Goal: Information Seeking & Learning: Check status

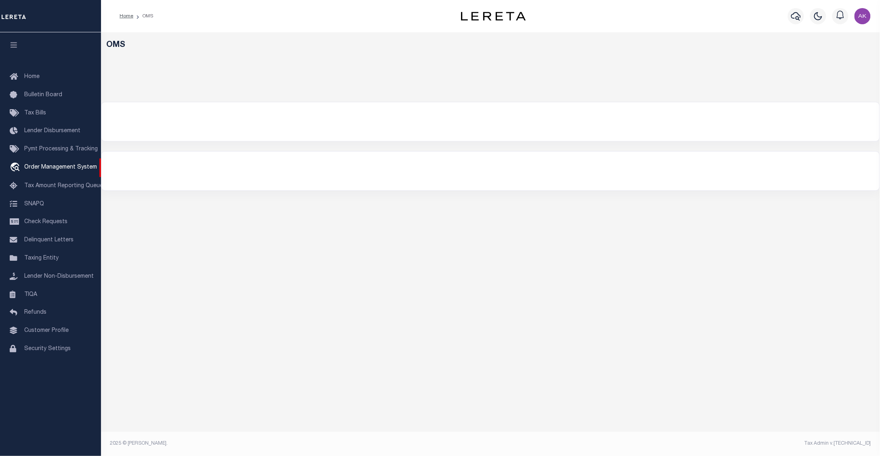
select select "200"
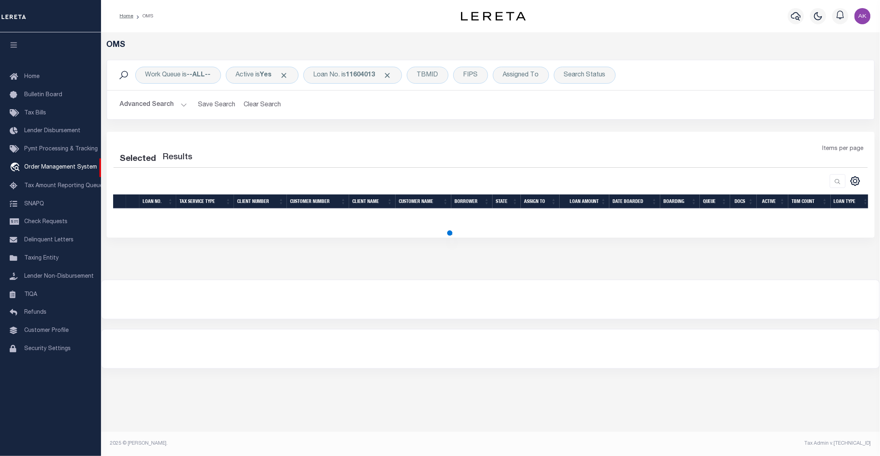
select select "200"
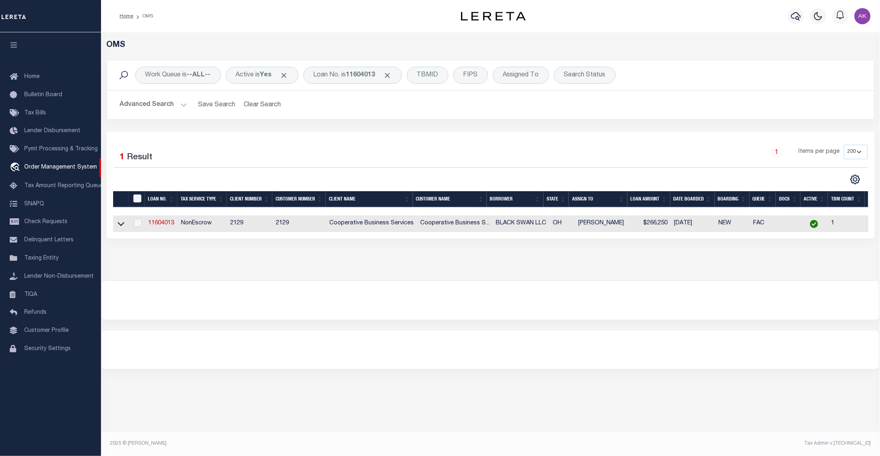
click at [702, 412] on div "OMS Work Queue is --ALL-- Active is Yes Loan No. is 11604013 TBMID FIPS Assigne…" at bounding box center [490, 237] width 779 height 410
click at [737, 264] on div "OMS Work Queue is --ALL-- Active is Yes Loan No. is 11604013 TBMID FIPS Assigne…" at bounding box center [490, 156] width 779 height 248
click at [120, 226] on icon at bounding box center [121, 224] width 7 height 4
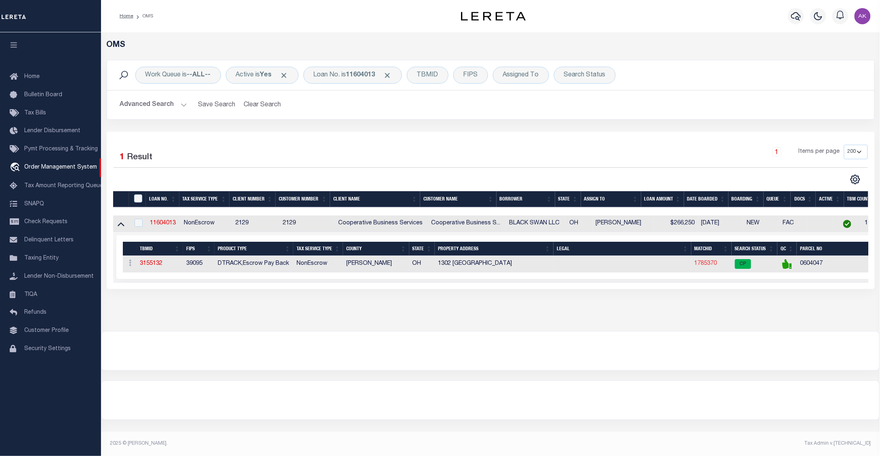
click at [707, 263] on link "1785370" at bounding box center [705, 263] width 23 height 6
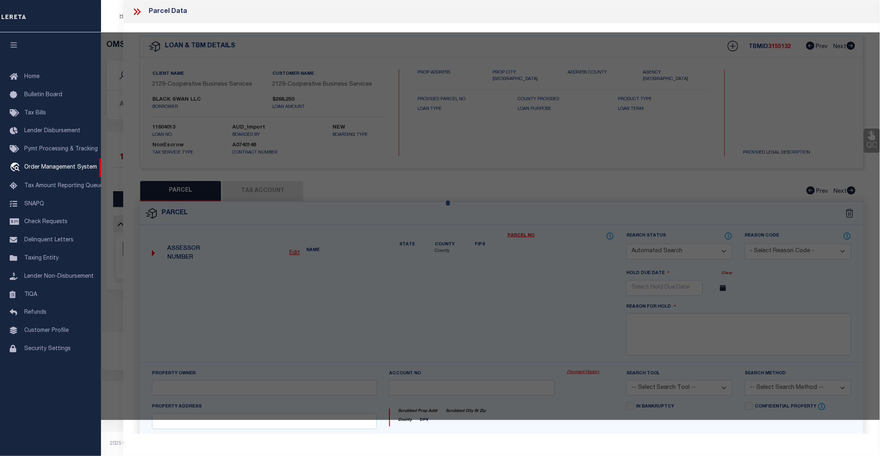
checkbox input "false"
select select "CP"
type input "BLACK SWAN LLC"
select select
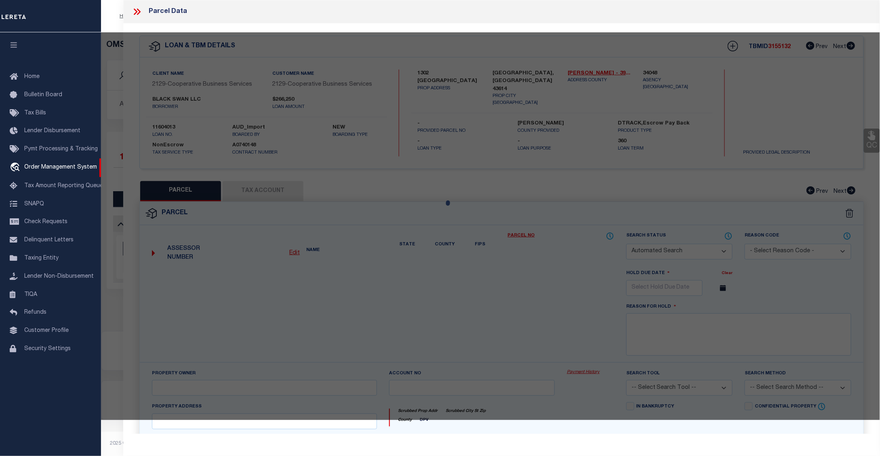
type input "1302 HARVARD BLVD"
checkbox input "false"
type input "TOLEDO OH 43614"
type textarea "GLENDALE BY THE RIVER LOT 43"
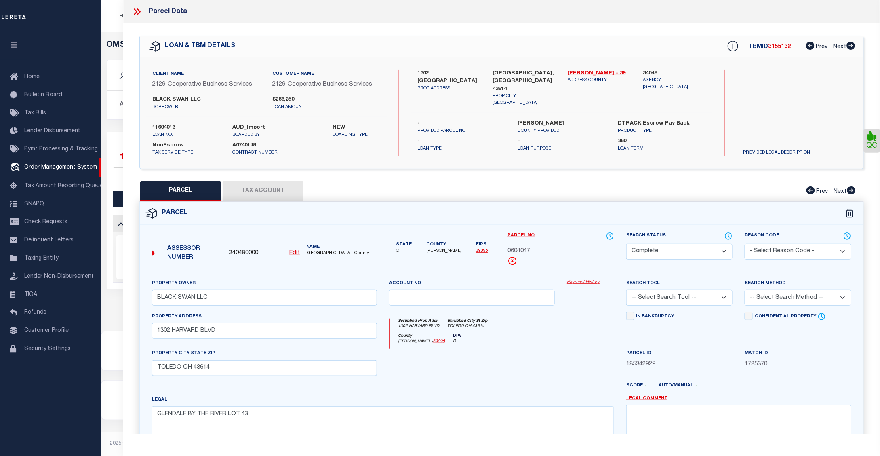
click at [575, 281] on link "Payment History" at bounding box center [590, 282] width 47 height 7
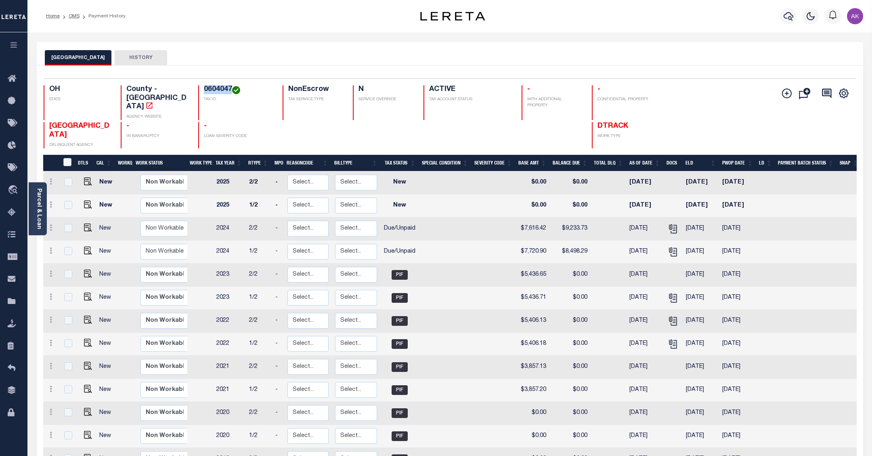
drag, startPoint x: 231, startPoint y: 89, endPoint x: 204, endPoint y: 88, distance: 26.3
click at [204, 88] on h4 "0604047" at bounding box center [238, 89] width 69 height 9
copy h4 "0604047"
click at [85, 223] on img "" at bounding box center [88, 227] width 8 height 8
checkbox input "true"
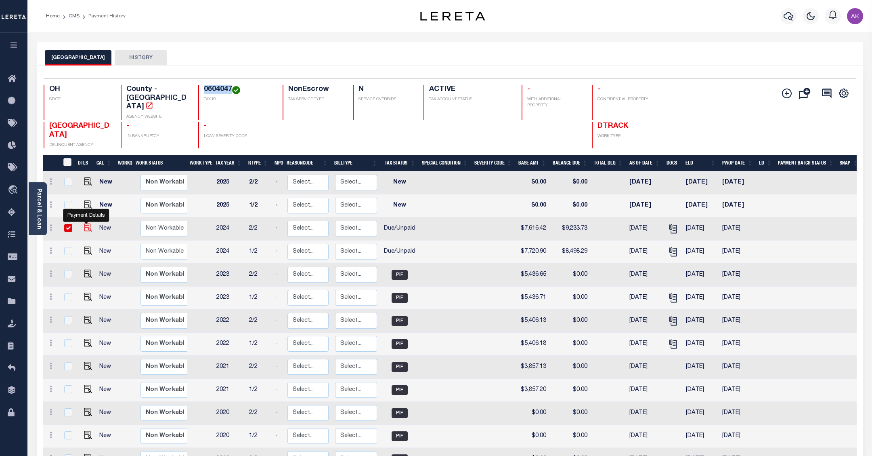
checkbox input "true"
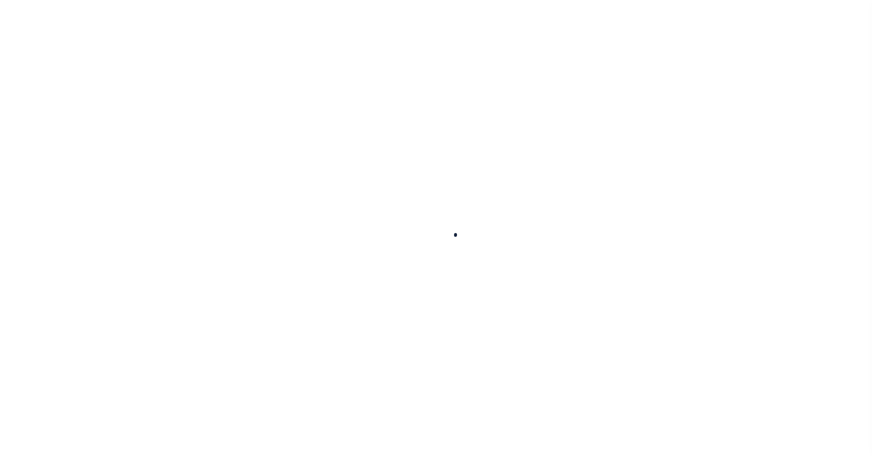
checkbox input "false"
type input "10/06/2025"
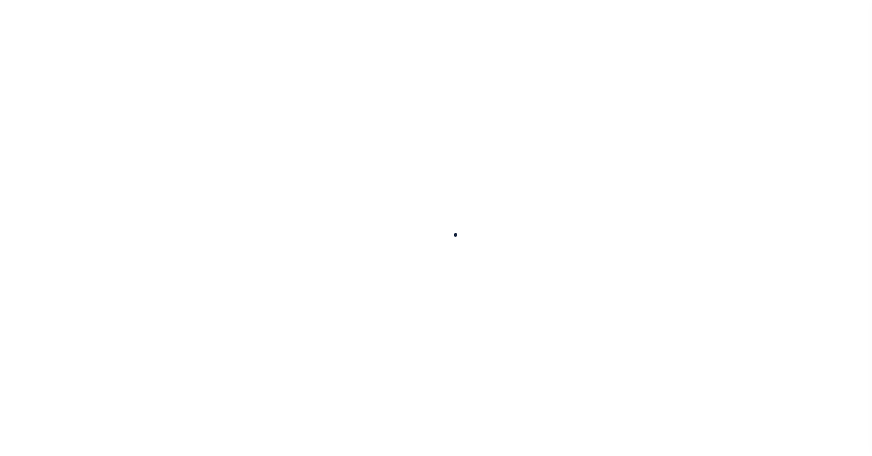
type input "10/06/2025"
select select "DUE"
type input "$7,616.42"
type input "$1,617.31"
type input "$9,233.73"
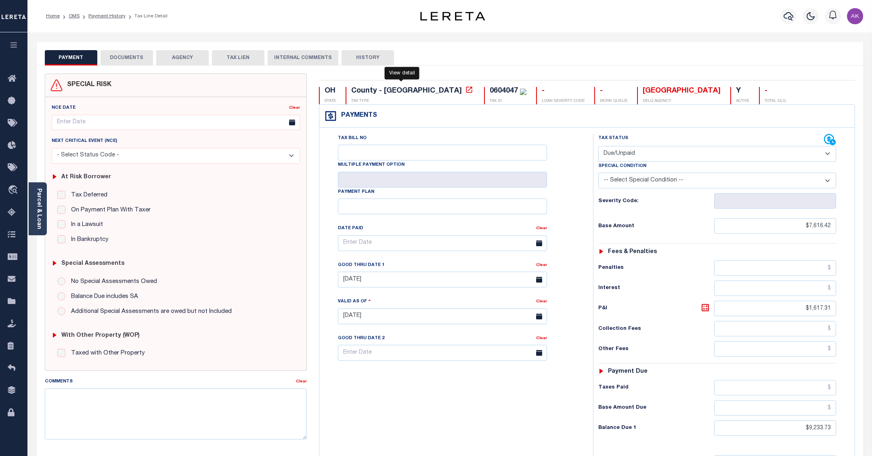
click at [465, 90] on icon at bounding box center [469, 90] width 8 height 8
click at [73, 15] on link "OMS" at bounding box center [74, 16] width 11 height 5
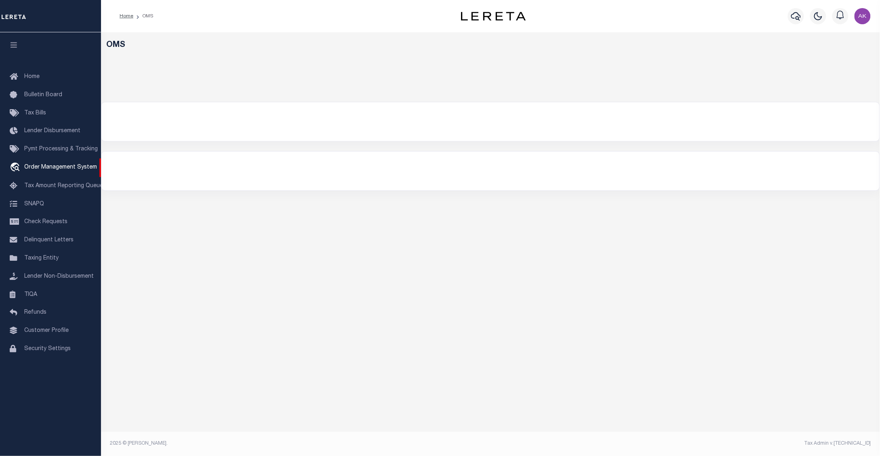
select select "200"
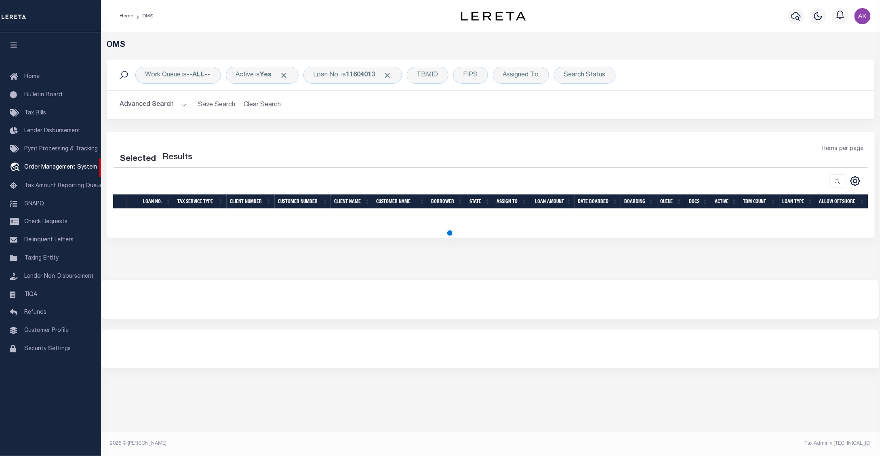
select select "200"
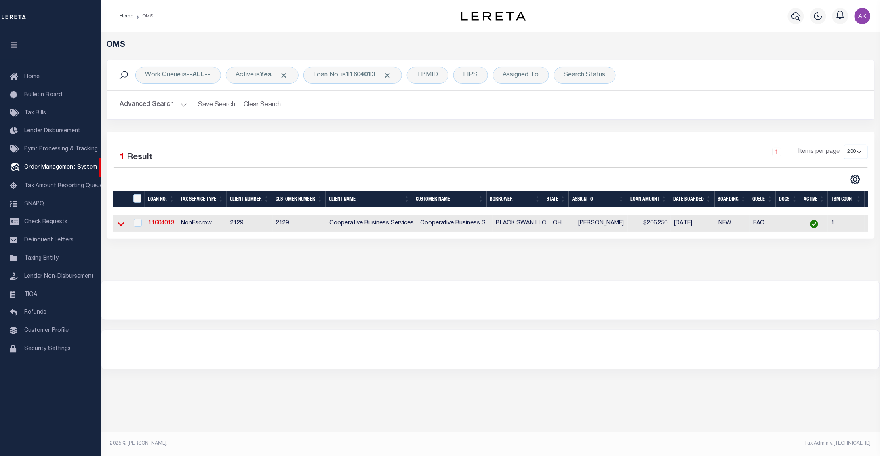
click at [119, 226] on icon at bounding box center [121, 224] width 7 height 4
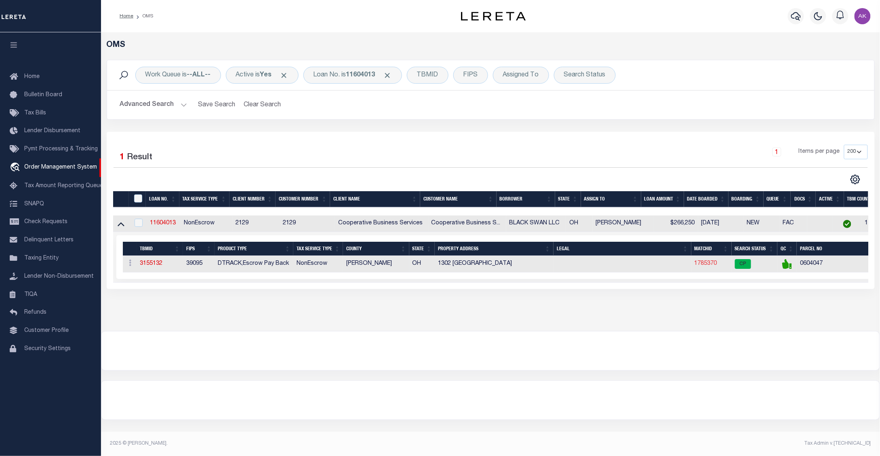
click at [707, 265] on link "1785370" at bounding box center [705, 263] width 23 height 6
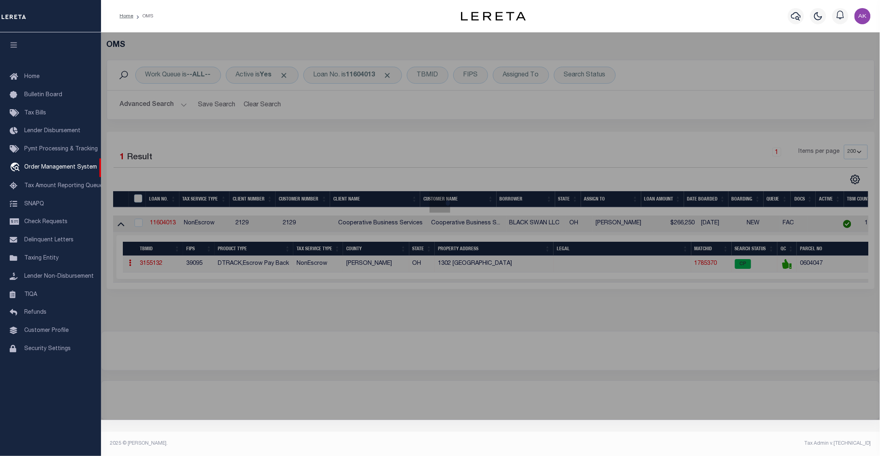
checkbox input "false"
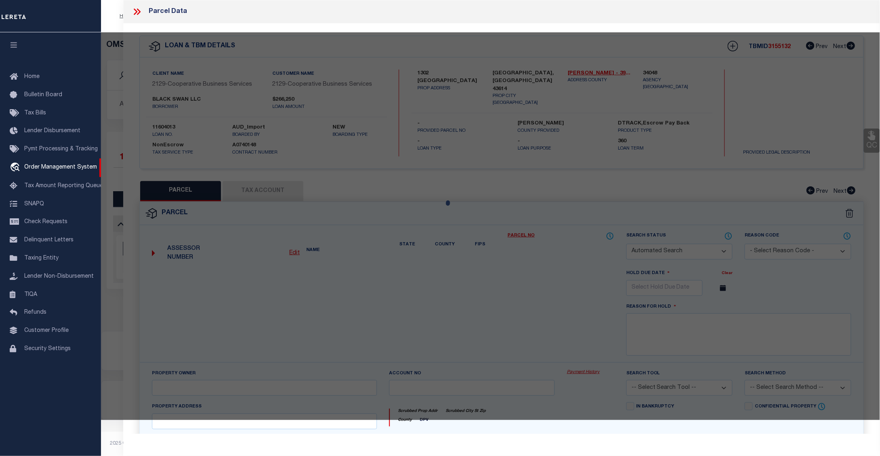
select select "CP"
type input "BLACK SWAN LLC"
select select
type input "1302 HARVARD BLVD"
checkbox input "false"
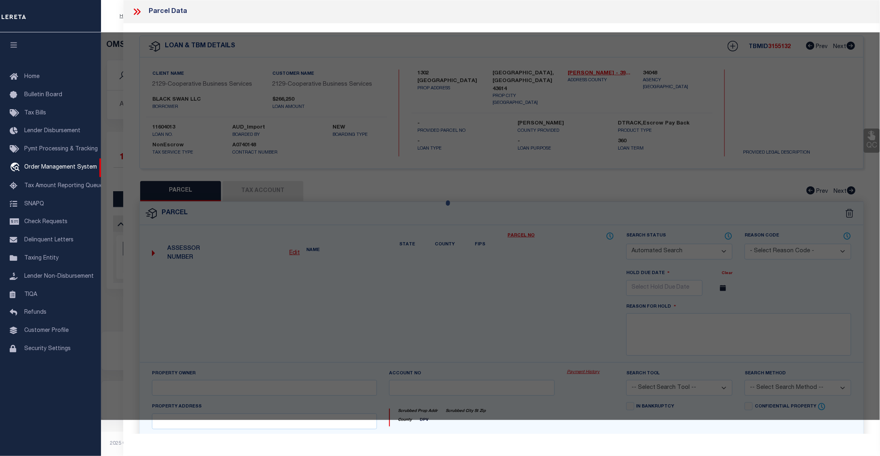
type input "TOLEDO OH 43614"
type textarea "GLENDALE BY THE RIVER LOT 43"
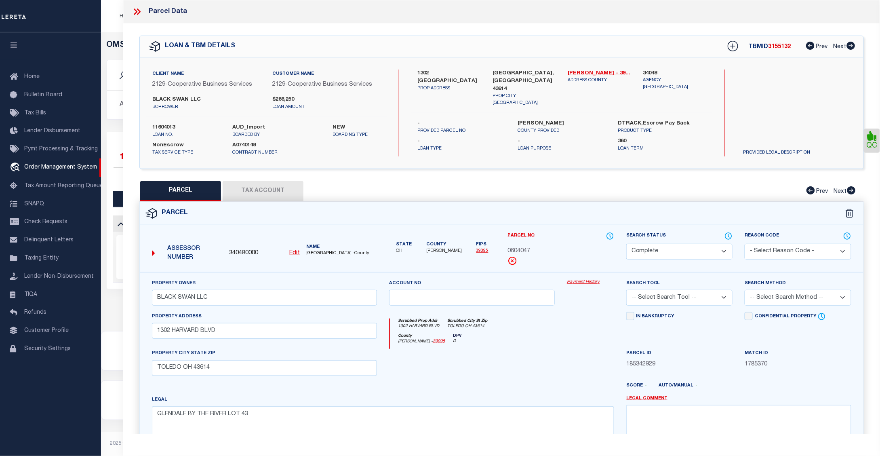
click at [592, 280] on link "Payment History" at bounding box center [590, 282] width 47 height 7
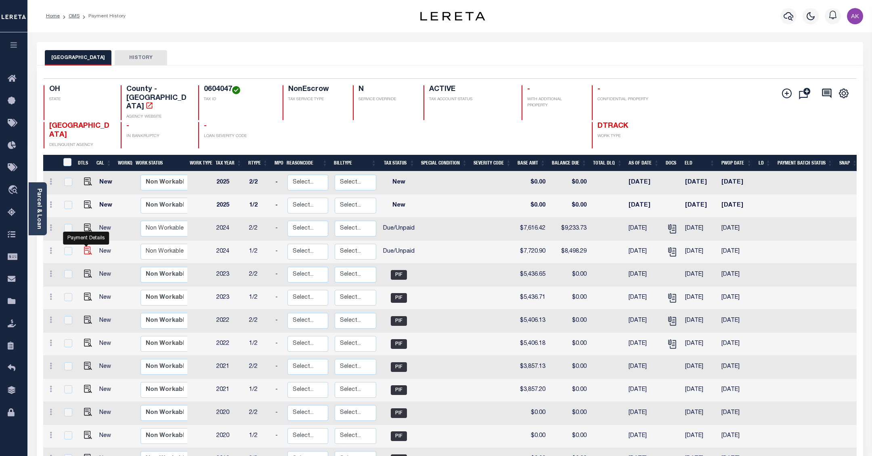
click at [86, 246] on img "" at bounding box center [88, 250] width 8 height 8
checkbox input "true"
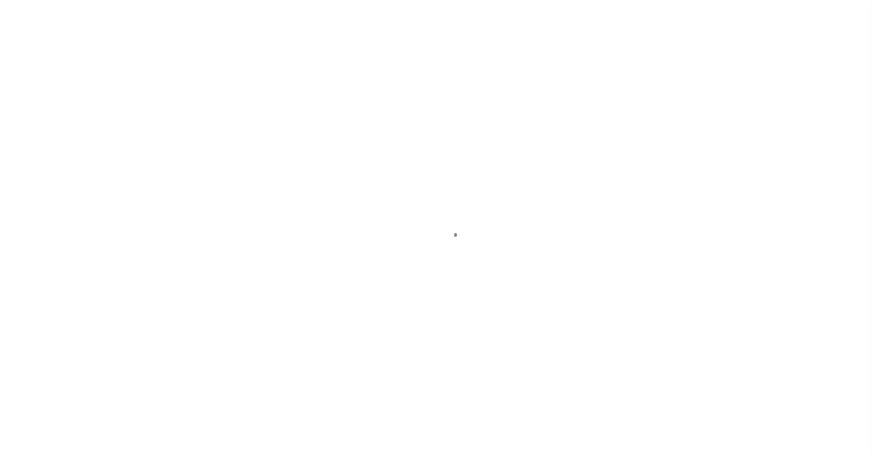
select select "DUE"
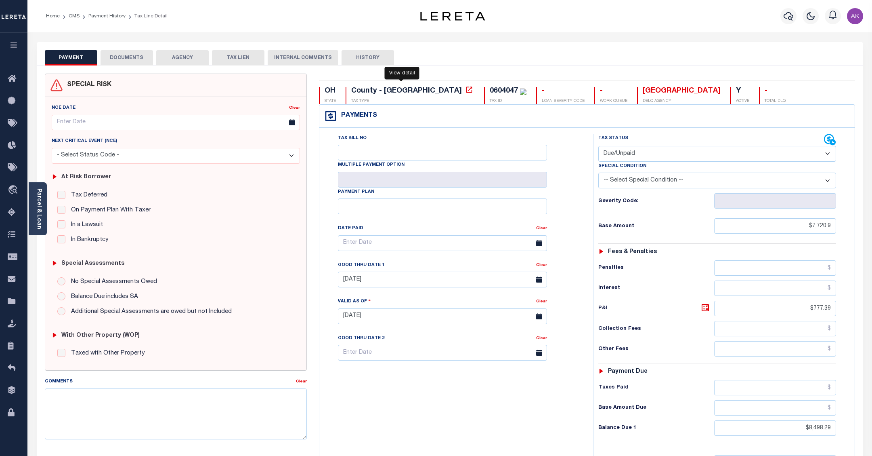
click at [465, 91] on icon at bounding box center [469, 90] width 8 height 8
click at [75, 15] on link "OMS" at bounding box center [74, 16] width 11 height 5
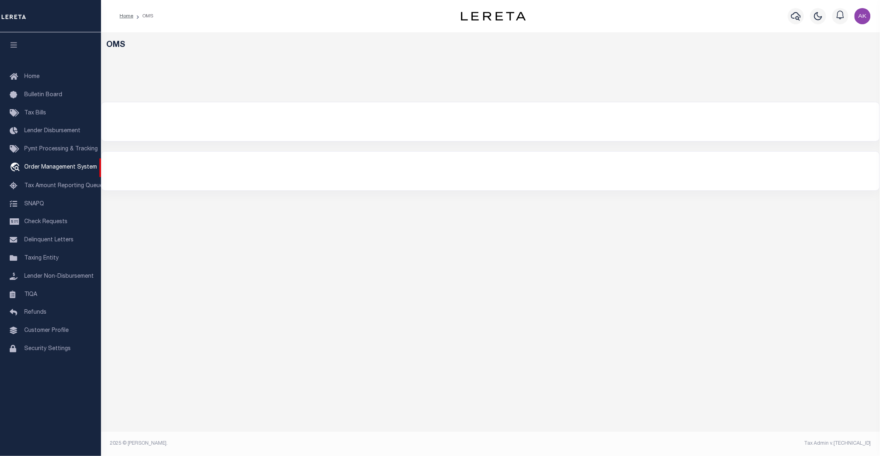
select select "200"
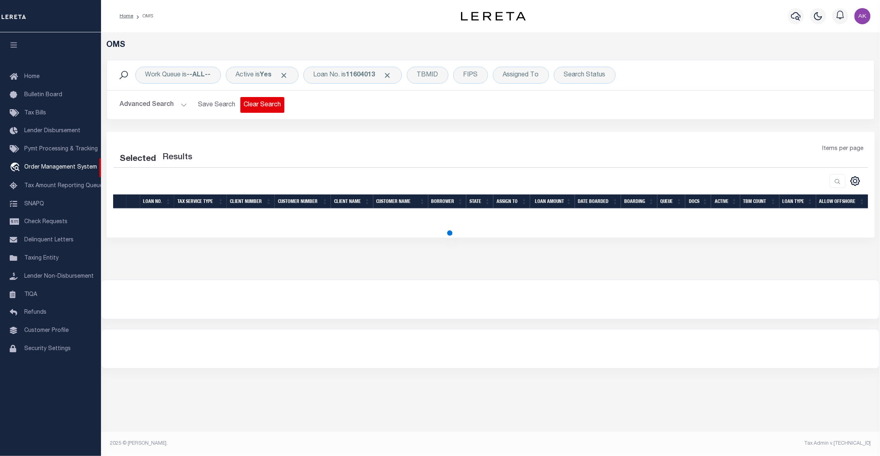
select select "200"
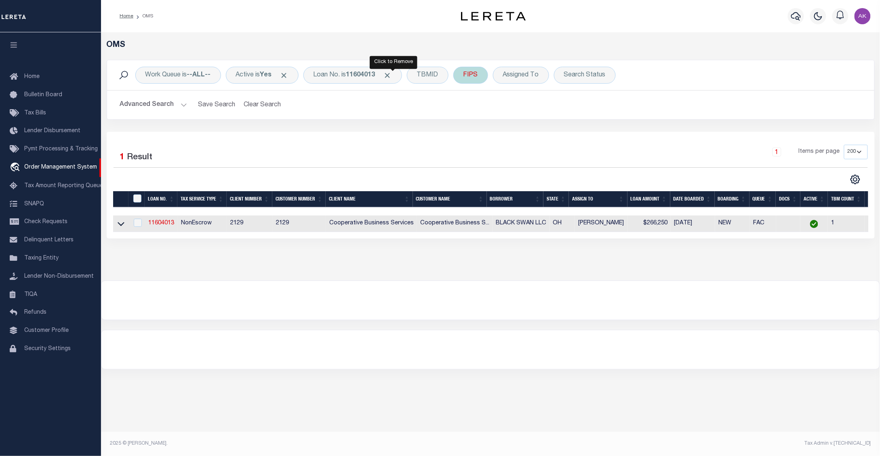
drag, startPoint x: 390, startPoint y: 73, endPoint x: 414, endPoint y: 75, distance: 23.9
click at [392, 73] on span "Click to Remove" at bounding box center [387, 75] width 8 height 8
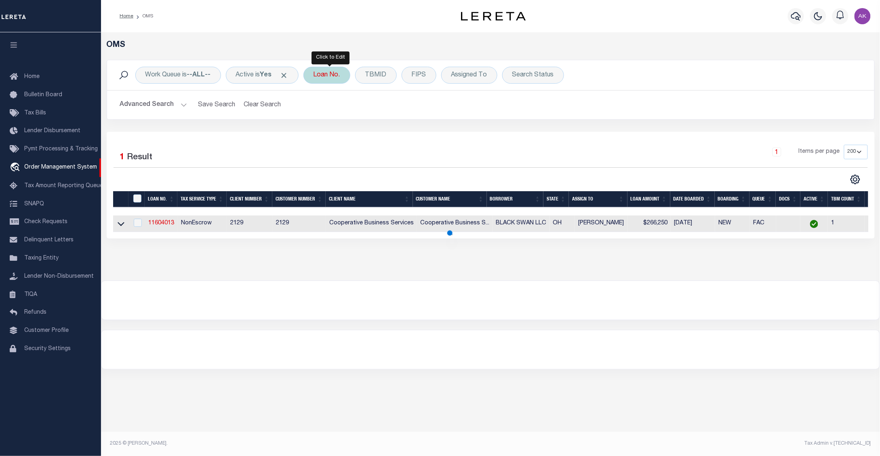
click at [332, 74] on div "Loan No." at bounding box center [326, 75] width 47 height 17
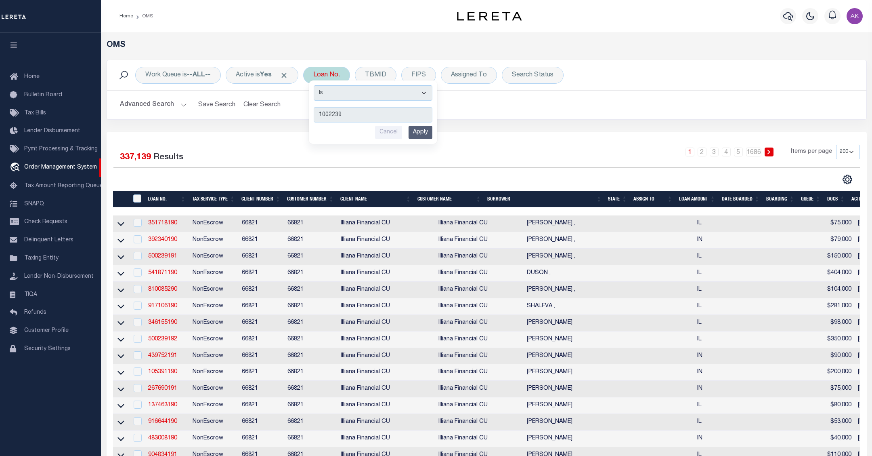
type input "10022398"
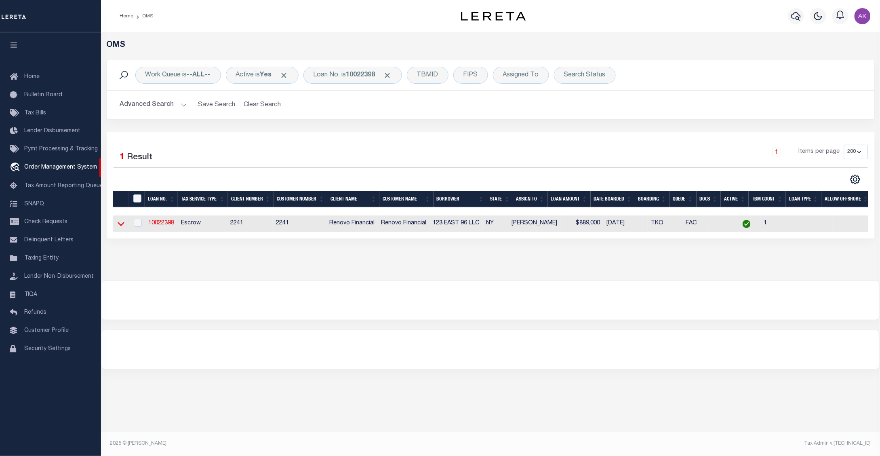
click at [121, 226] on icon at bounding box center [121, 224] width 7 height 4
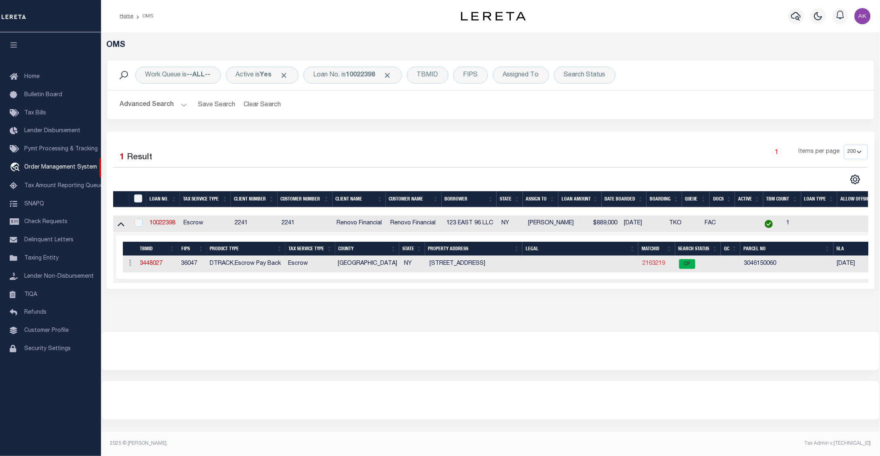
click at [653, 265] on link "2163219" at bounding box center [653, 263] width 23 height 6
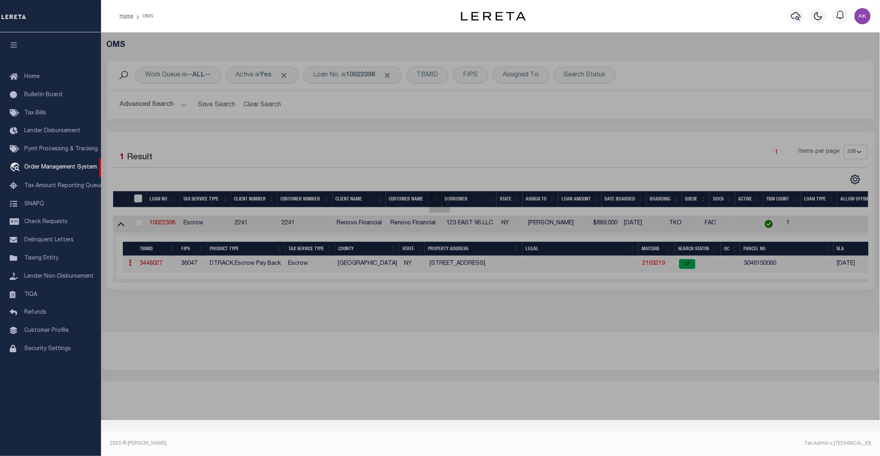
checkbox input "false"
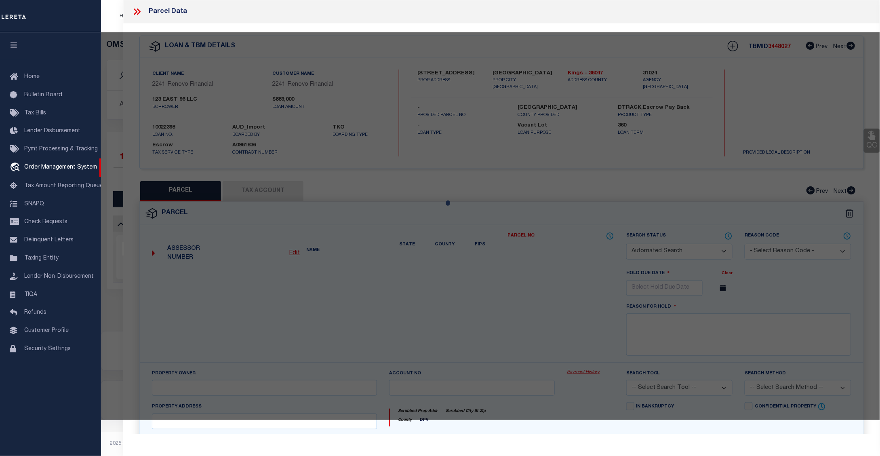
select select "CP"
type input "123 EAST 96 LLC"
select select "AGW"
select select "ADD"
type input "123 EAST 96 STREET"
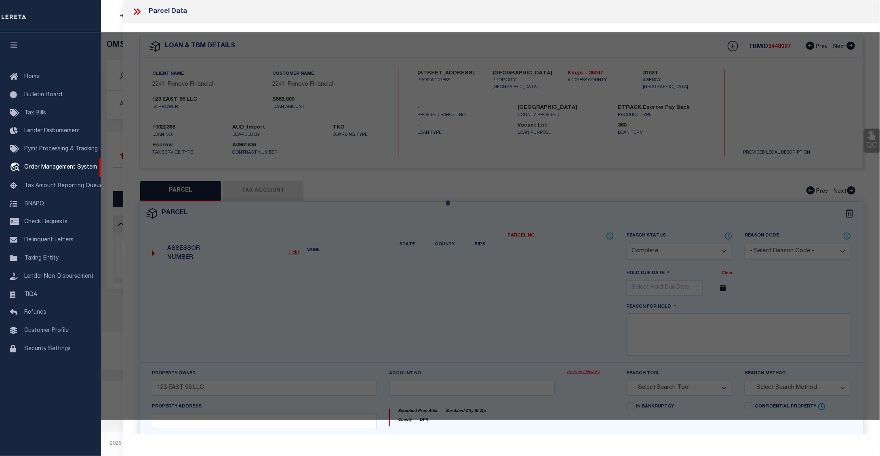
type input "Brooklyn, NY 11212"
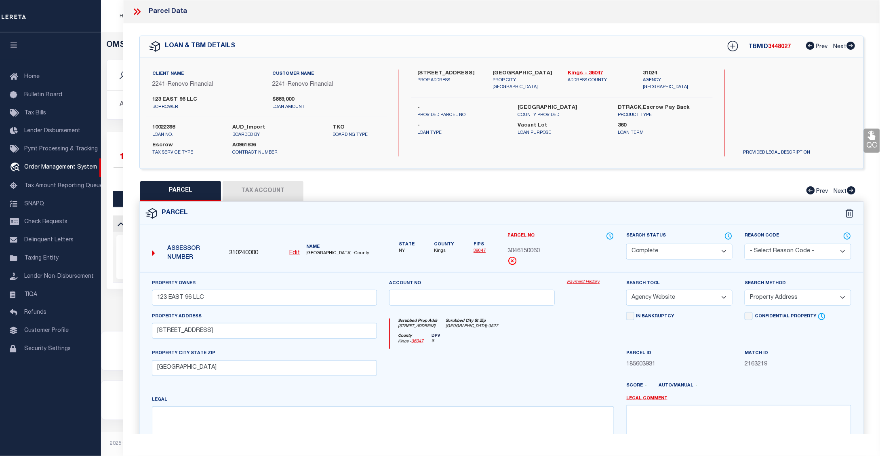
click at [587, 281] on link "Payment History" at bounding box center [590, 282] width 47 height 7
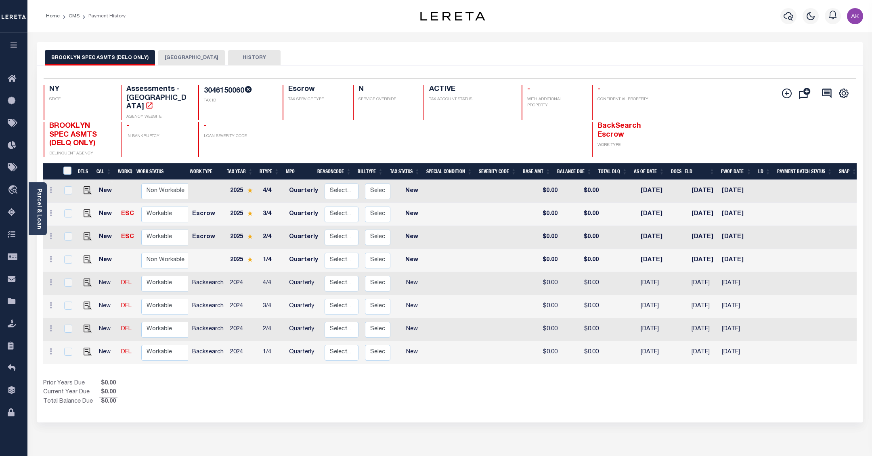
click at [175, 57] on button "BROOKLYN CITY" at bounding box center [191, 57] width 67 height 15
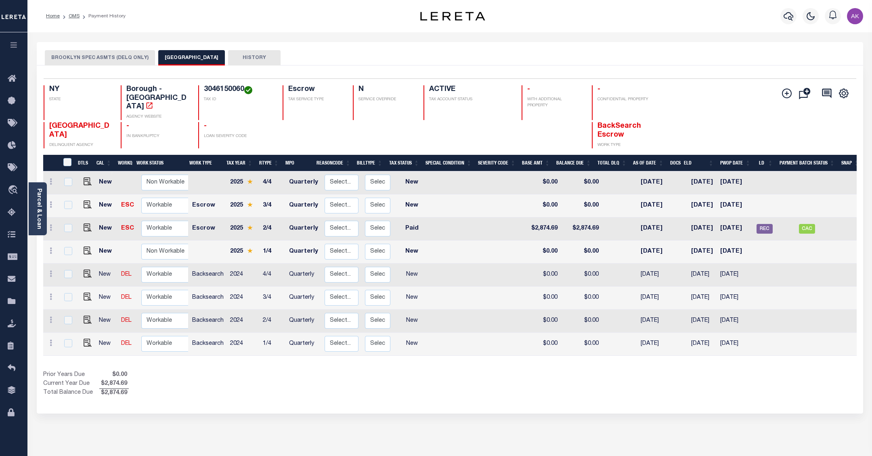
click at [126, 55] on button "BROOKLYN SPEC ASMTS (DELQ ONLY)" at bounding box center [100, 57] width 110 height 15
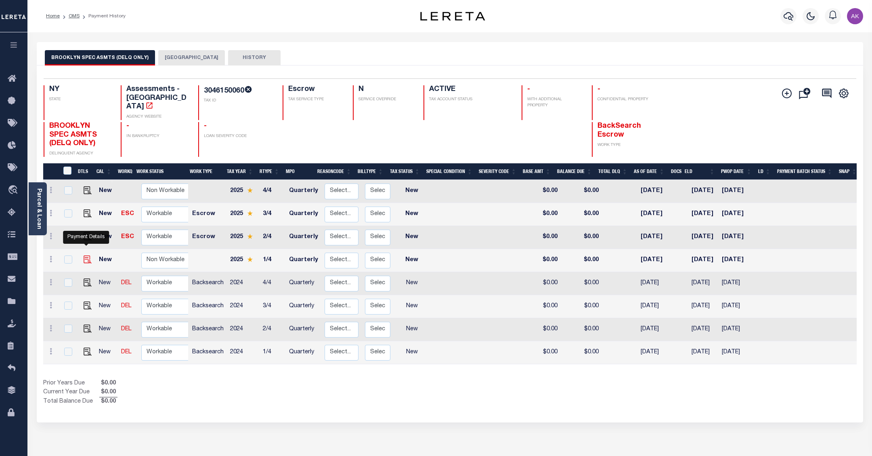
click at [84, 255] on img "" at bounding box center [88, 259] width 8 height 8
checkbox input "true"
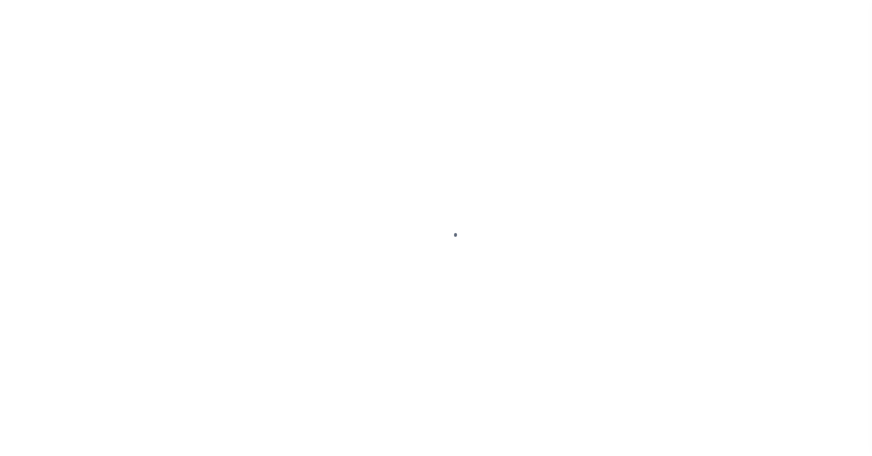
select select "NW2"
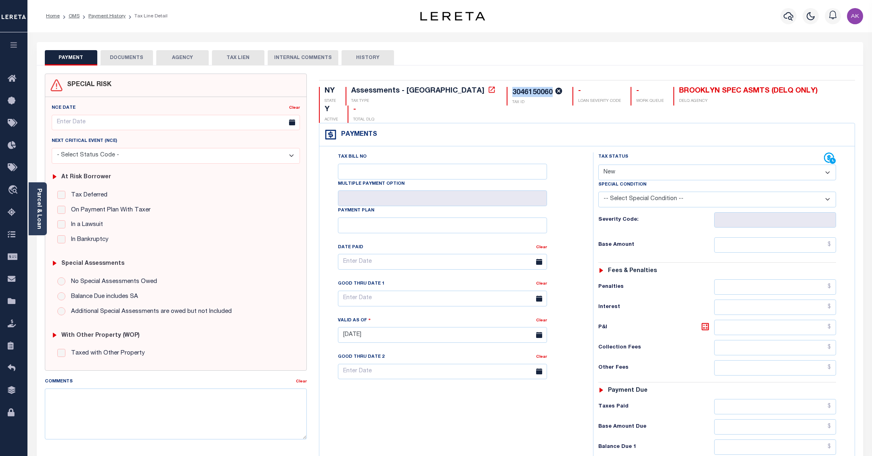
drag, startPoint x: 483, startPoint y: 91, endPoint x: 440, endPoint y: 89, distance: 42.5
click at [507, 89] on div "3046150060 TAX ID" at bounding box center [535, 96] width 56 height 19
copy div "3046150060"
click at [489, 90] on icon at bounding box center [492, 89] width 6 height 6
click at [488, 90] on icon at bounding box center [492, 90] width 8 height 8
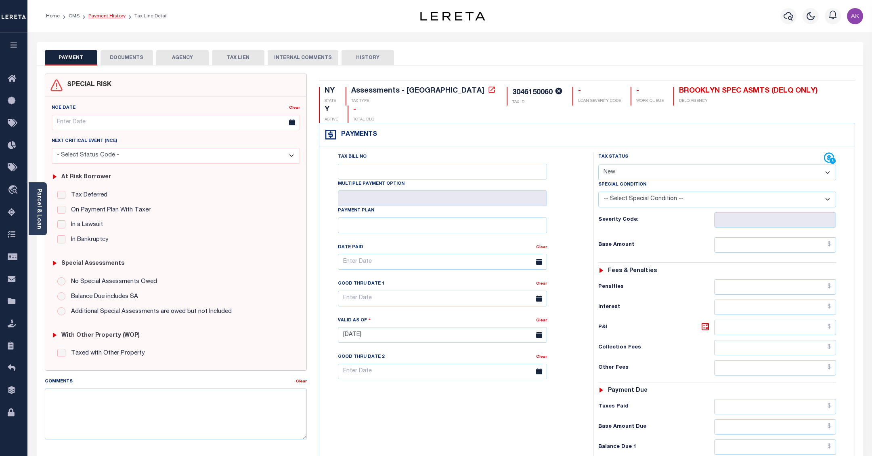
click at [118, 16] on link "Payment History" at bounding box center [106, 16] width 37 height 5
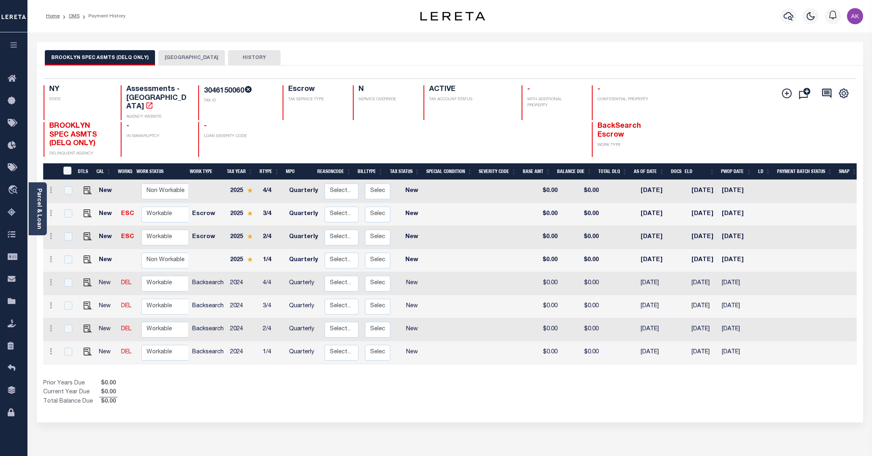
click at [183, 57] on button "BROOKLYN CITY" at bounding box center [191, 57] width 67 height 15
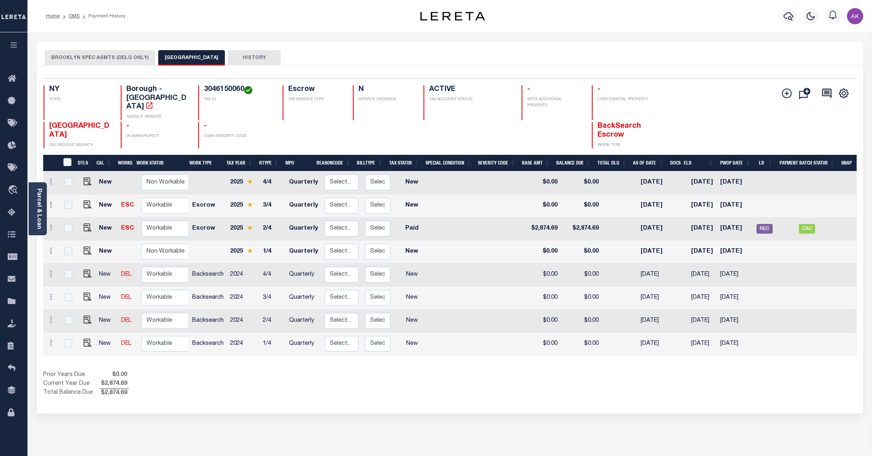
click at [100, 57] on button "BROOKLYN SPEC ASMTS (DELQ ONLY)" at bounding box center [100, 57] width 110 height 15
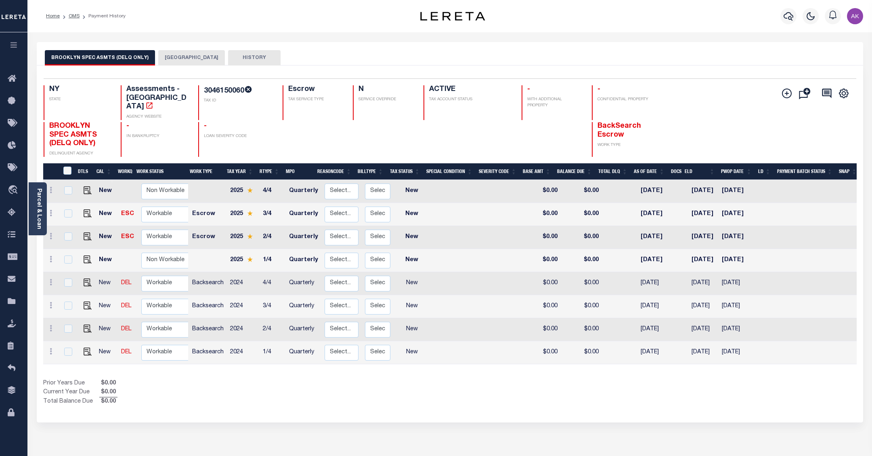
click at [183, 57] on button "BROOKLYN CITY" at bounding box center [191, 57] width 67 height 15
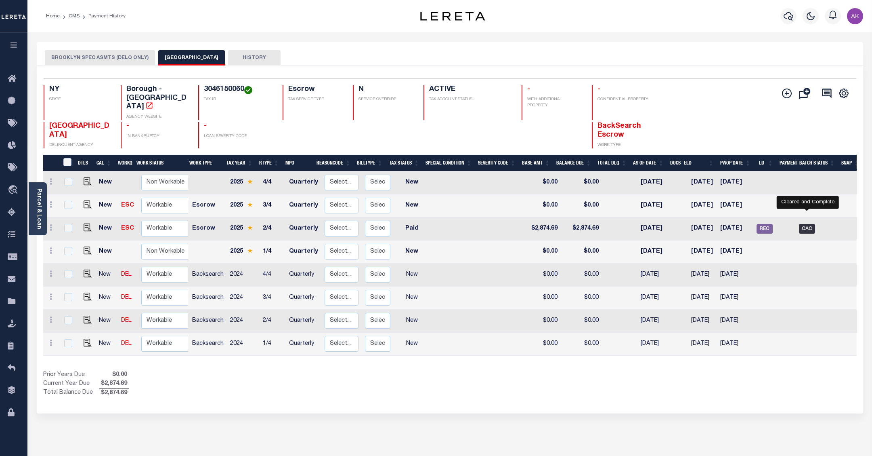
click at [811, 224] on span "CAC" at bounding box center [807, 229] width 16 height 10
checkbox input "true"
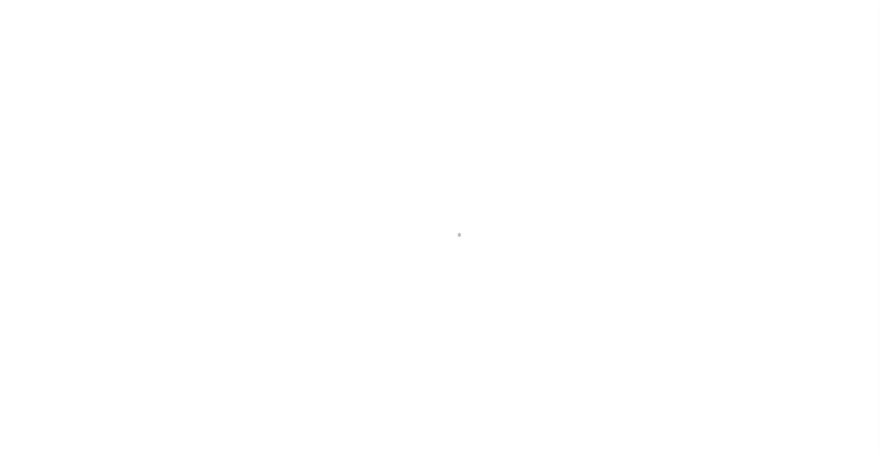
select select "CAC"
type input "10/01/2025"
type input "$475,027.68"
select select "TRA"
type input "20251001MMQFMP2H15415910"
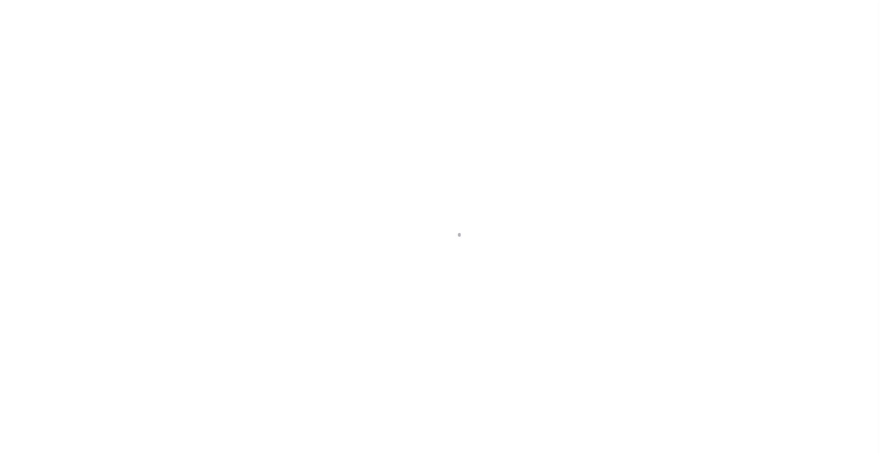
select select "[PERSON_NAME]"
checkbox input "true"
select select "OTH"
type input "10/01/2025"
type input "20251001MMQFMP2H1541591001174"
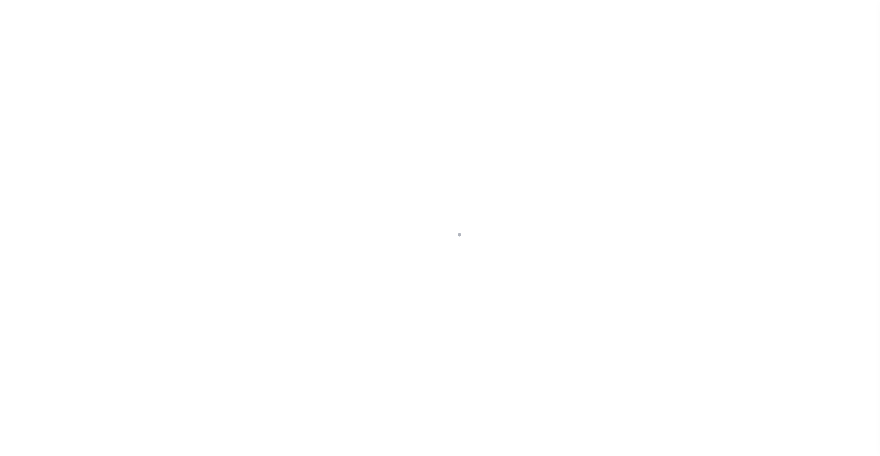
type input "N"
radio input "true"
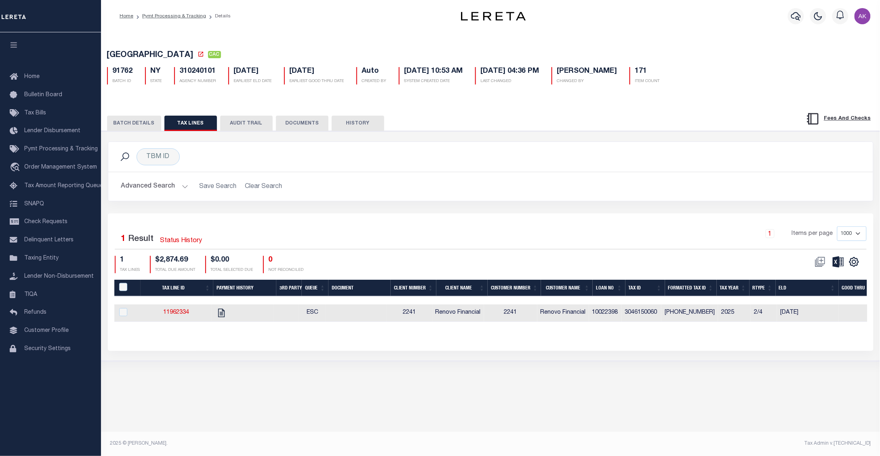
click at [145, 123] on button "BATCH DETAILS" at bounding box center [134, 122] width 54 height 15
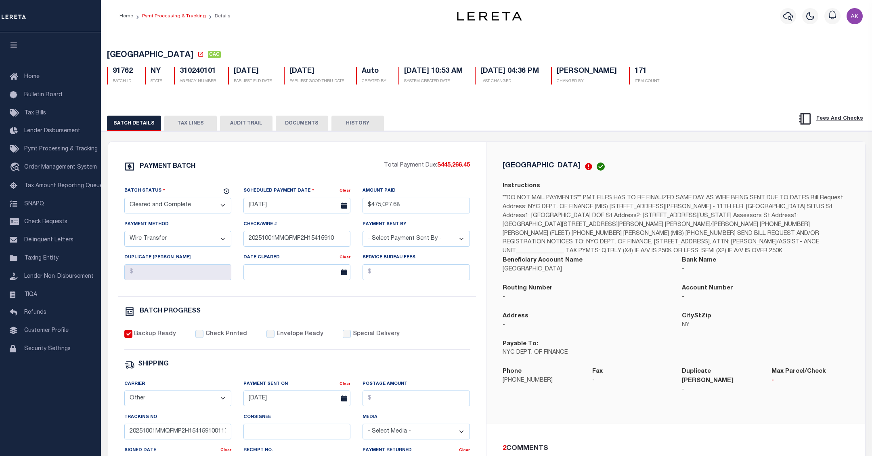
click at [182, 14] on link "Pymt Processing & Tracking" at bounding box center [174, 16] width 64 height 5
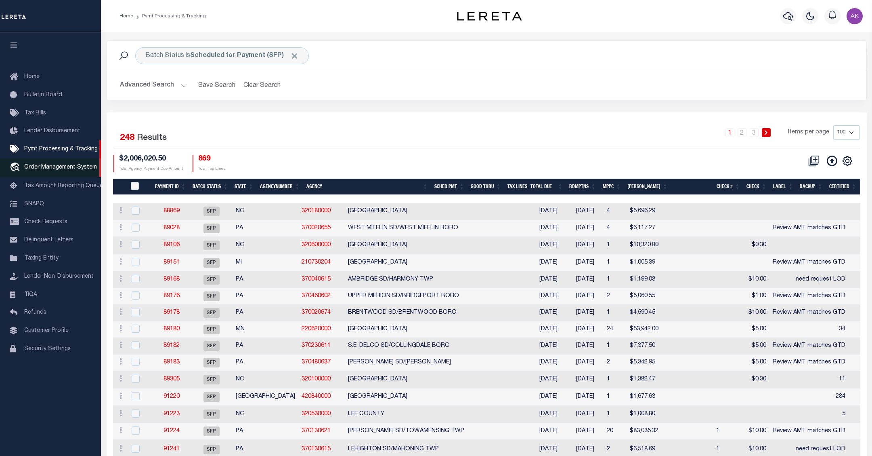
click at [50, 169] on span "Order Management System" at bounding box center [60, 167] width 73 height 6
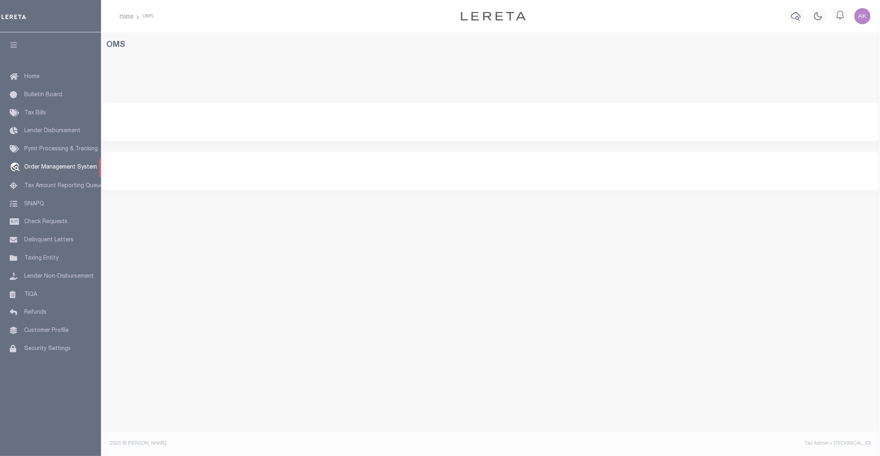
select select "200"
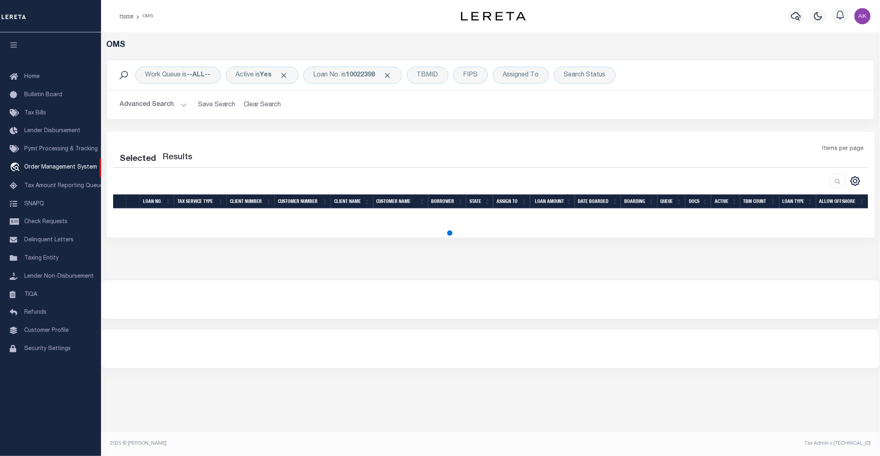
select select "200"
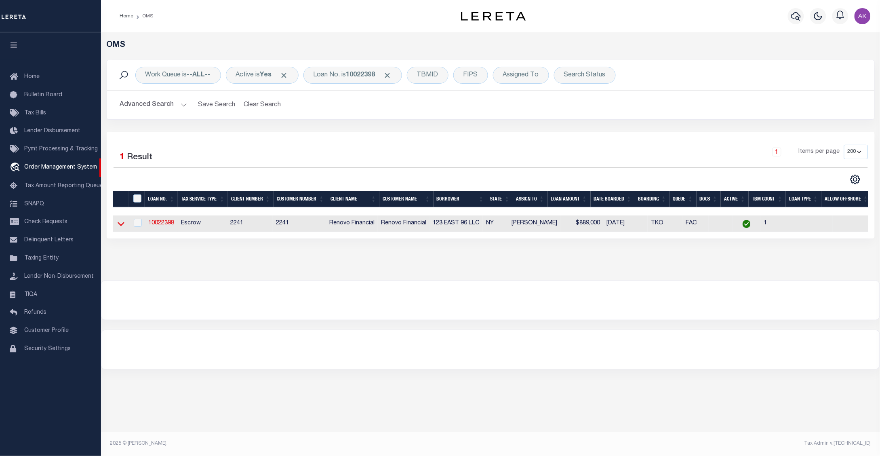
click at [121, 226] on icon at bounding box center [121, 224] width 7 height 4
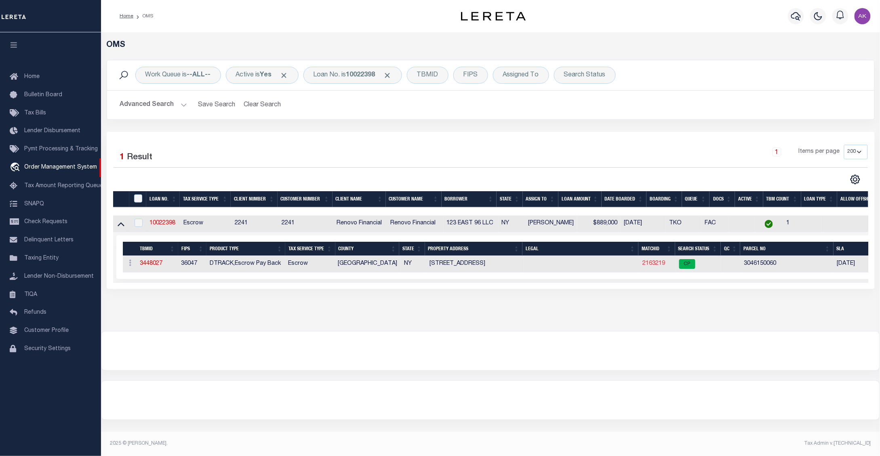
click at [653, 265] on link "2163219" at bounding box center [653, 263] width 23 height 6
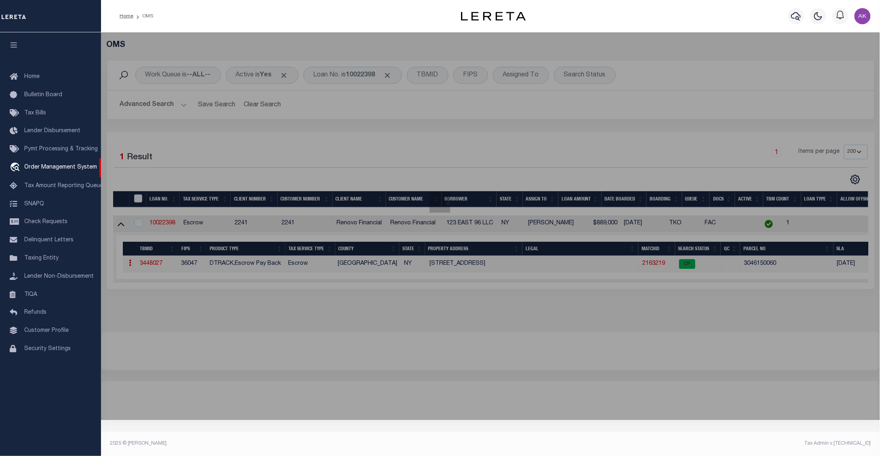
checkbox input "false"
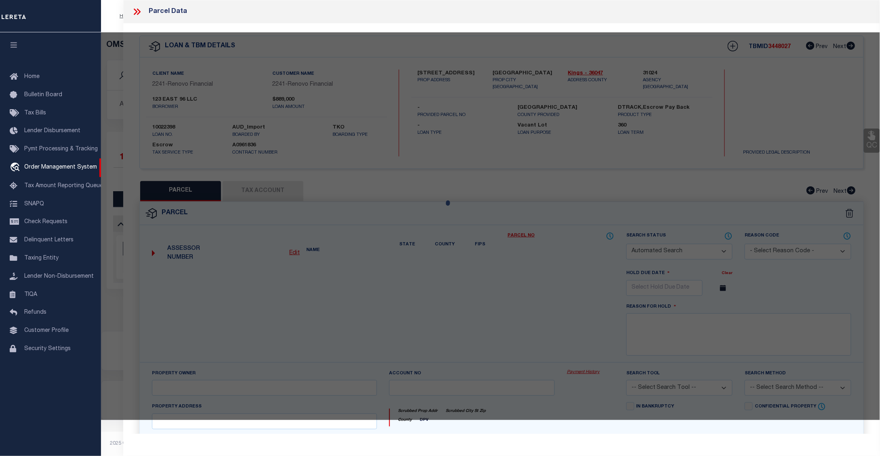
select select "CP"
type input "123 EAST 96 LLC"
select select "AGW"
select select "ADD"
type input "123 EAST 96 STREET"
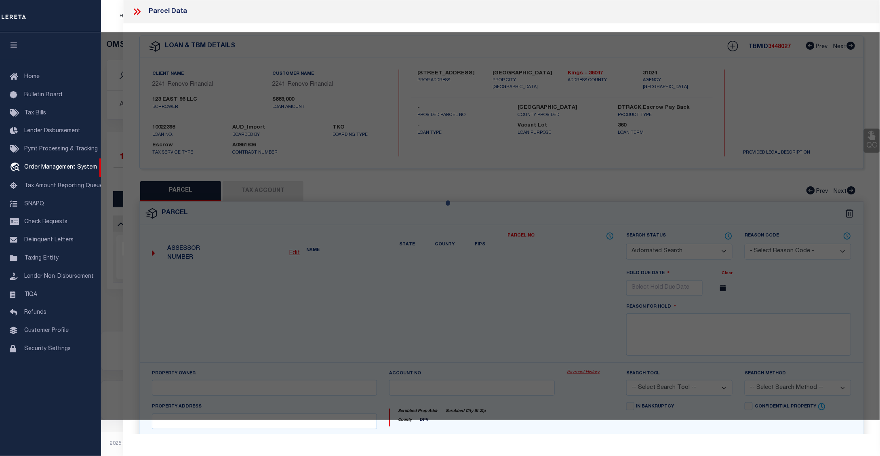
type input "[GEOGRAPHIC_DATA]"
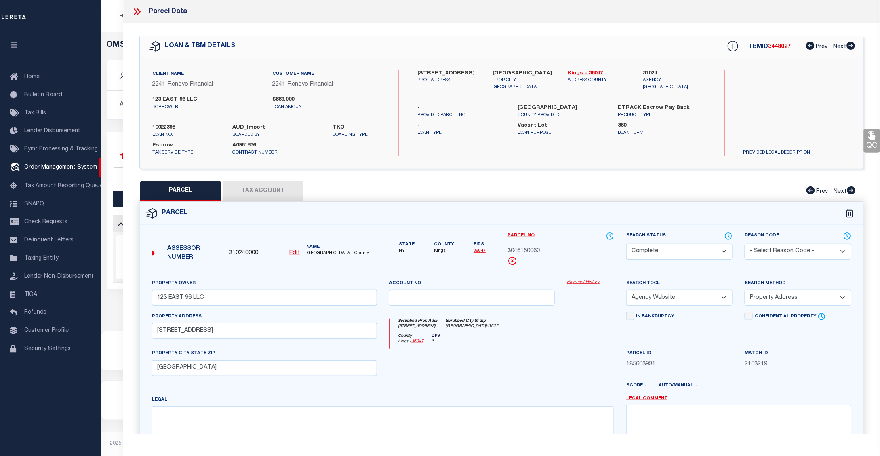
click at [578, 283] on link "Payment History" at bounding box center [590, 282] width 47 height 7
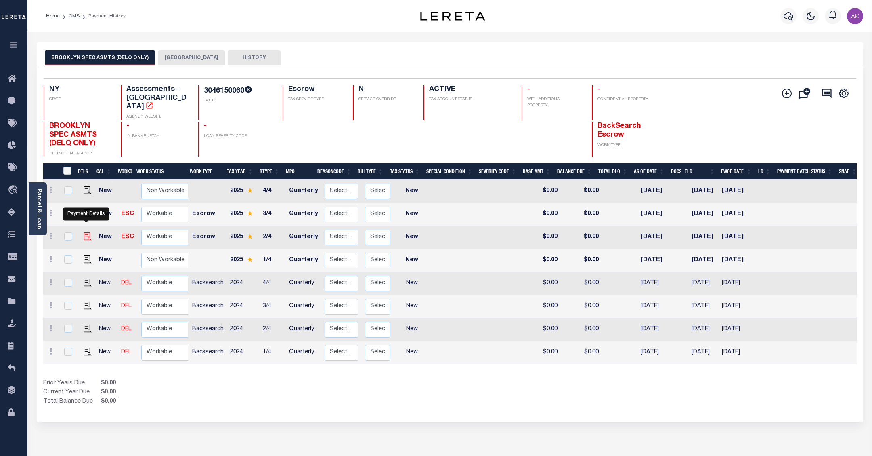
click at [87, 232] on img "" at bounding box center [88, 236] width 8 height 8
checkbox input "true"
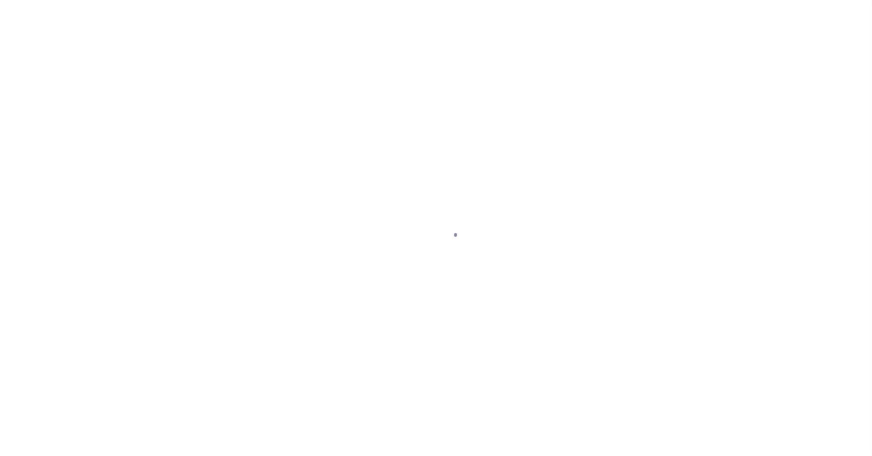
select select "NW2"
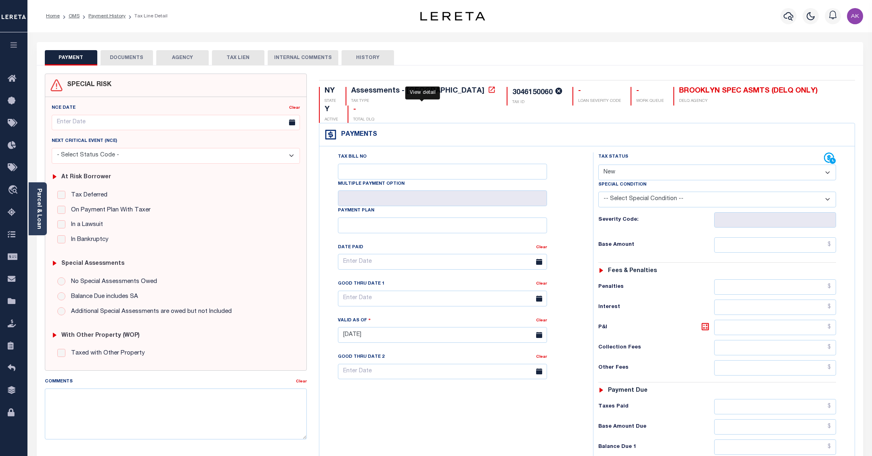
click at [488, 90] on icon at bounding box center [492, 90] width 8 height 8
click at [184, 55] on button "AGENCY" at bounding box center [182, 57] width 52 height 15
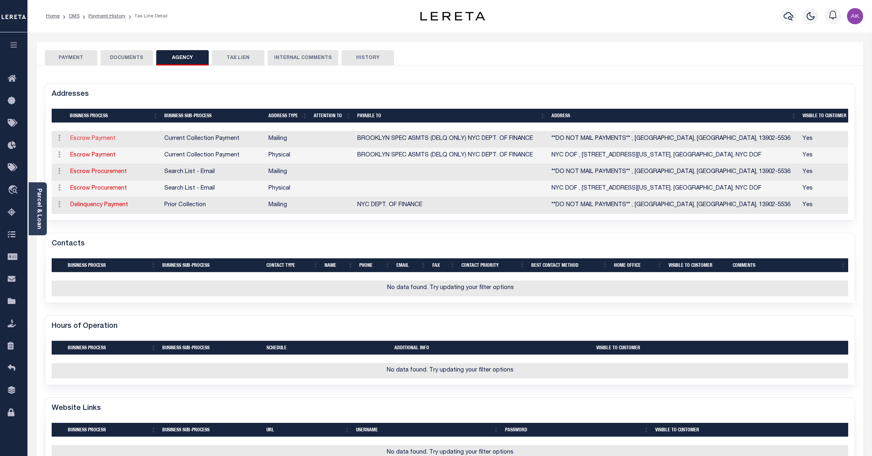
click at [101, 141] on link "Escrow Payment" at bounding box center [92, 139] width 45 height 6
select select "1"
checkbox input "false"
type input "**DO NOT MAIL PAYMENTS**"
type input "BINGHAMTON"
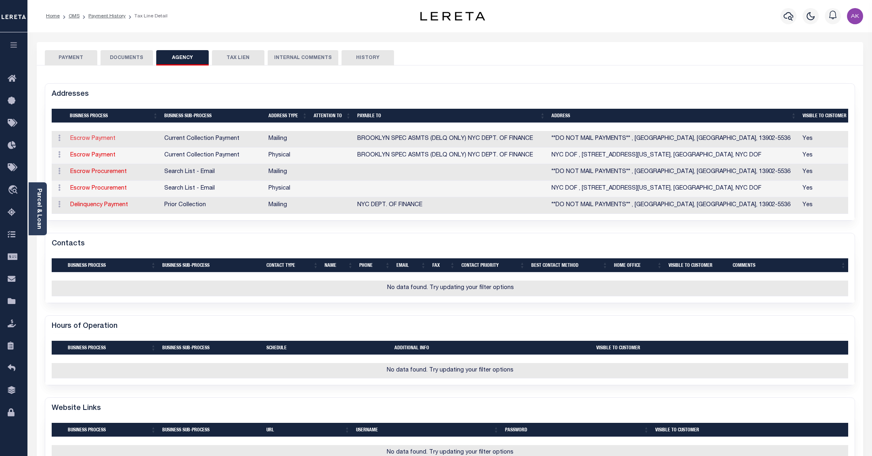
select select "NY"
type input "13902-5536"
checkbox input "true"
type input "BROOKLYN SPEC ASMTS (DELQ ONLY) NYC DEPT. OF FINANCE"
select select "11"
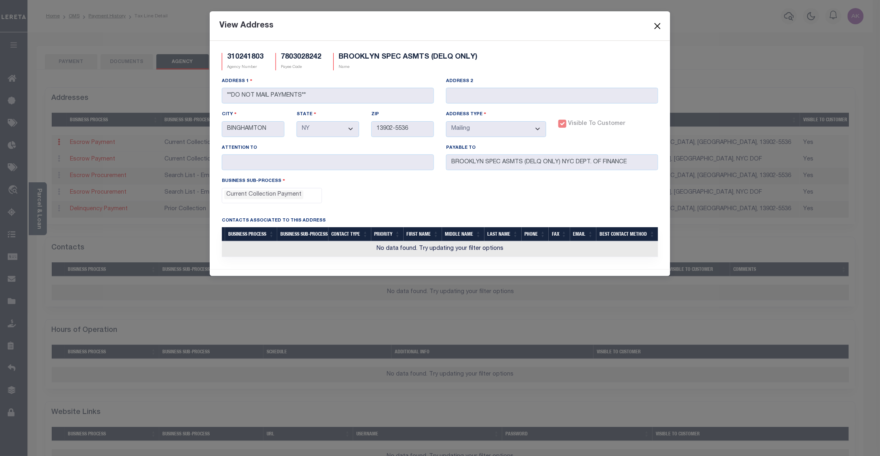
click at [659, 25] on button "Close" at bounding box center [657, 26] width 10 height 10
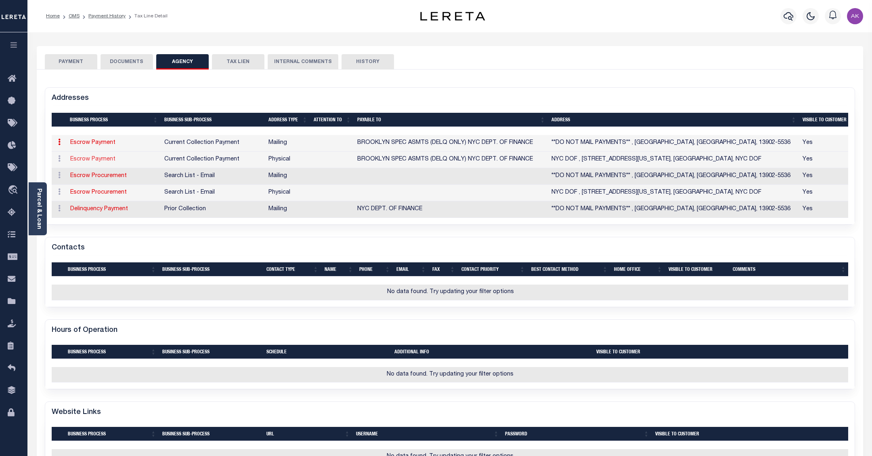
click at [82, 159] on link "Escrow Payment" at bounding box center [92, 159] width 45 height 6
select select
select select "1"
checkbox input "false"
type input "NYC DOF"
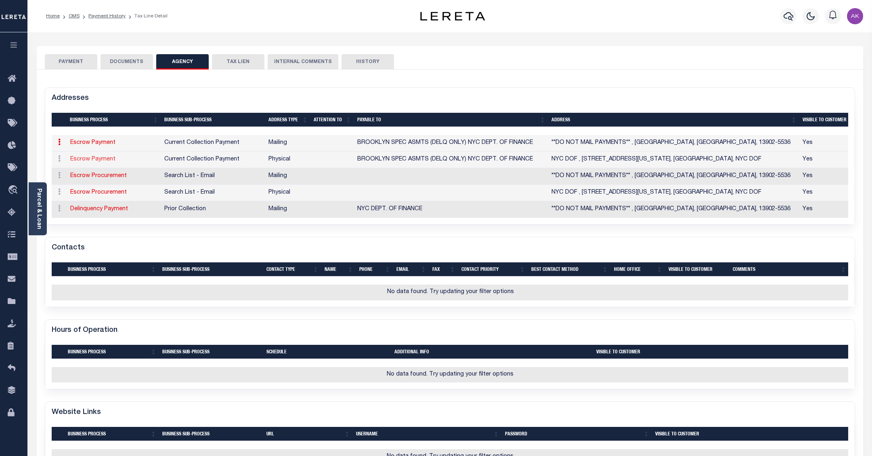
type input "59 MAIDEN LN - 19TH FLR"
type input "NEW YORK, NY 10038_PAYAB"
select select
type input "NYC DOF"
select select "2"
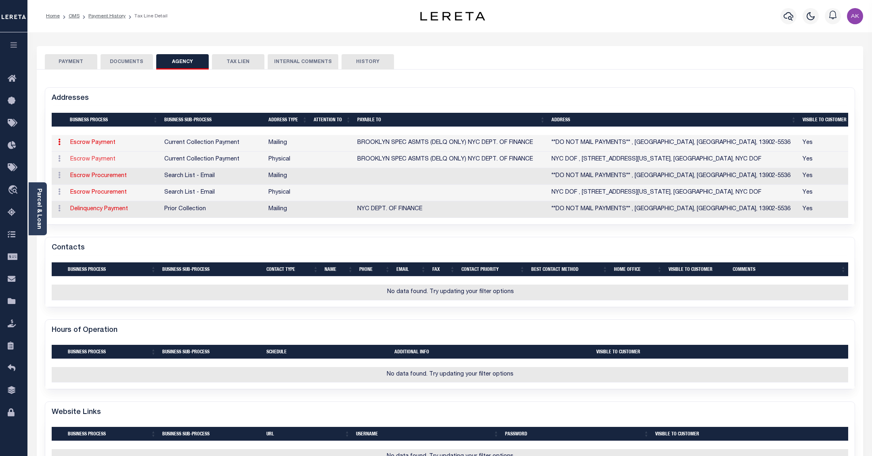
checkbox input "true"
type input "BROOKLYN SPEC ASMTS (DELQ ONLY) NYC DEPT. OF FINANCE"
select select "11"
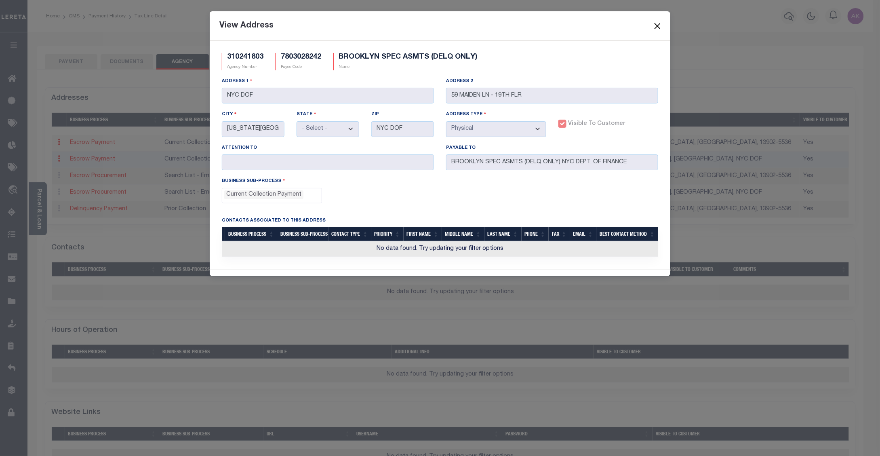
click at [658, 27] on button "Close" at bounding box center [657, 26] width 10 height 10
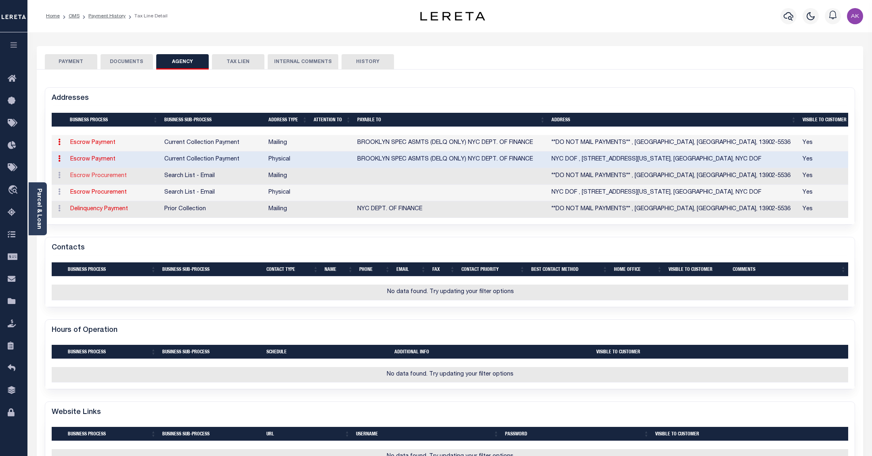
click at [87, 175] on link "Escrow Procurement" at bounding box center [98, 176] width 57 height 6
select select "1"
checkbox input "false"
type input "**DO NOT MAIL PAYMENTS**"
type input "BINGHAMTON"
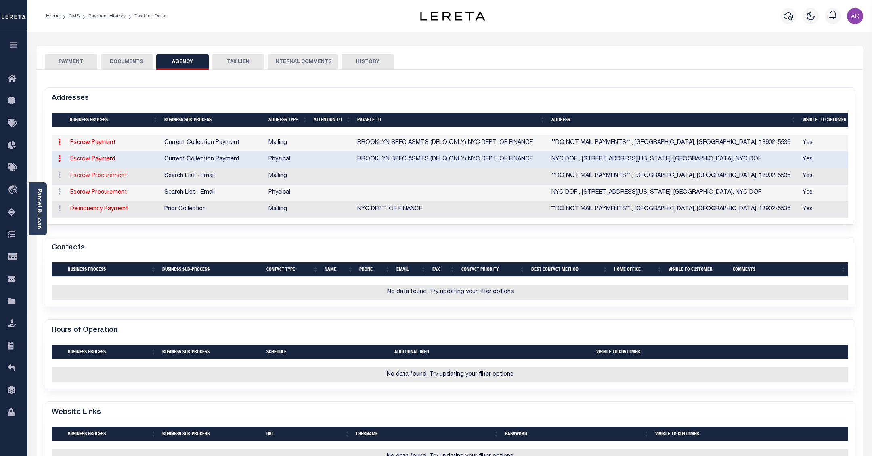
select select "NY"
type input "13902-5536"
checkbox input "true"
select select "5"
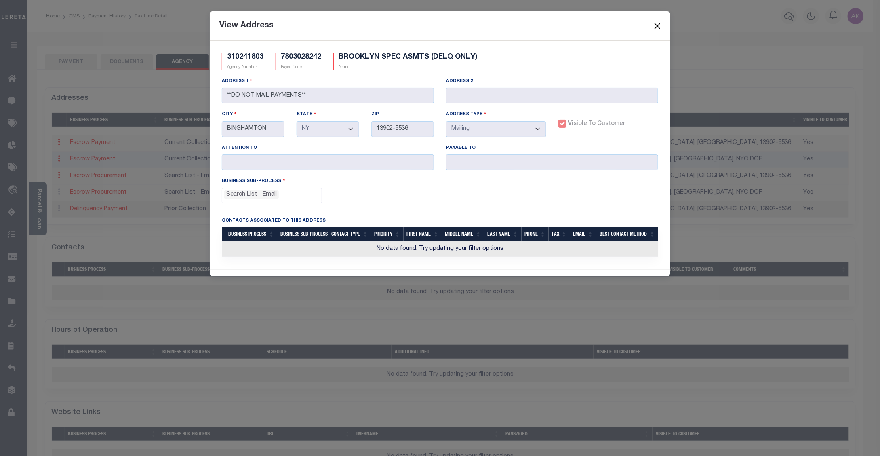
click at [657, 25] on button "Close" at bounding box center [657, 26] width 10 height 10
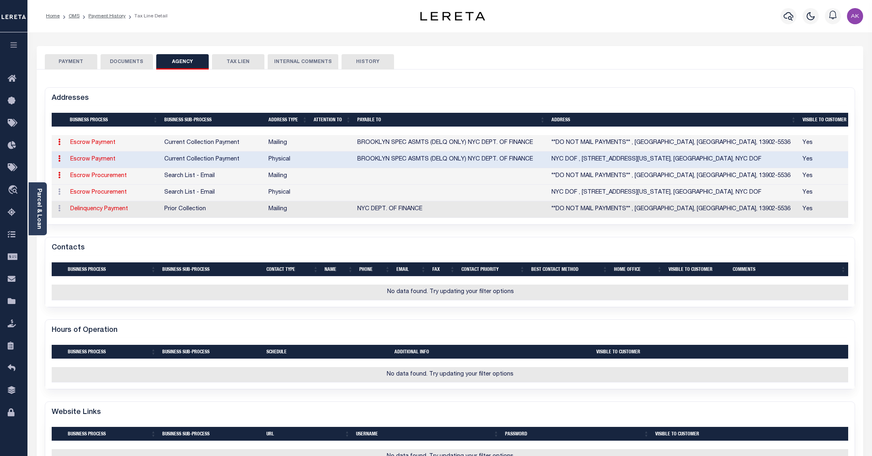
click at [756, 322] on form "Addresses 3 Selected 5 Results Items per page" at bounding box center [450, 316] width 811 height 458
click at [114, 17] on link "Payment History" at bounding box center [106, 16] width 37 height 5
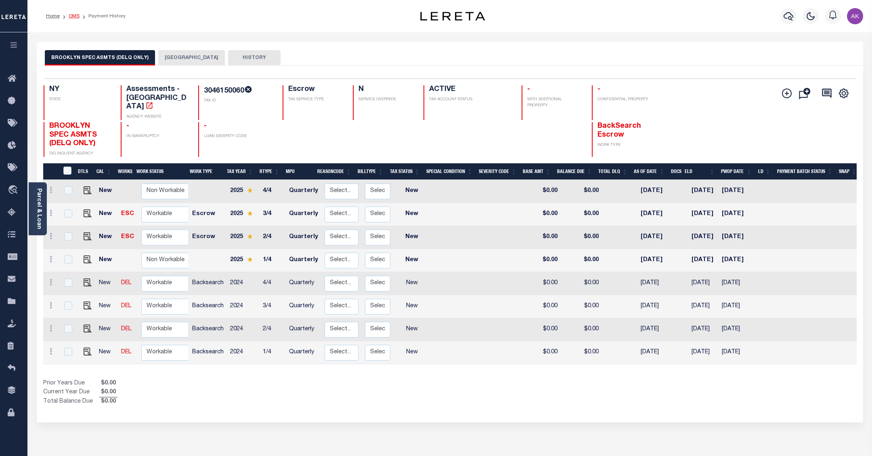
click at [73, 15] on link "OMS" at bounding box center [74, 16] width 11 height 5
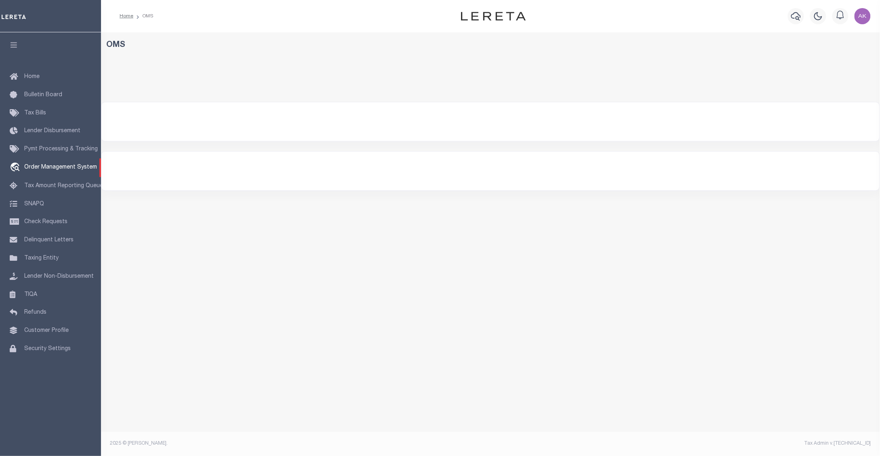
select select "200"
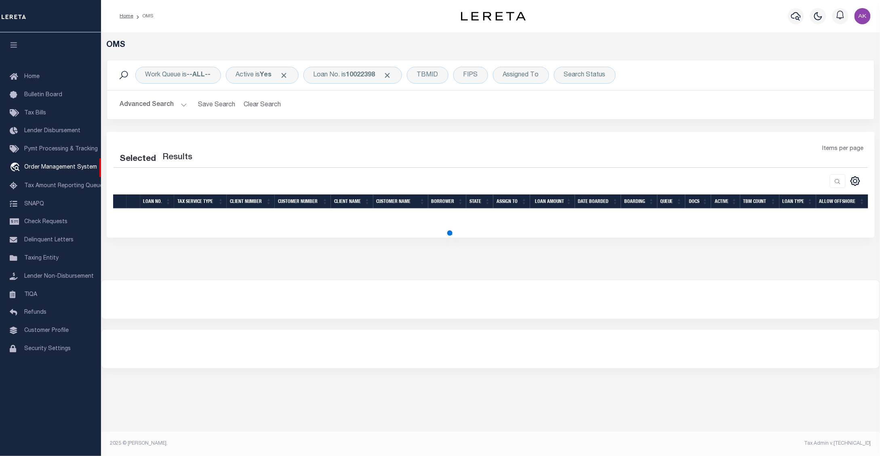
select select "200"
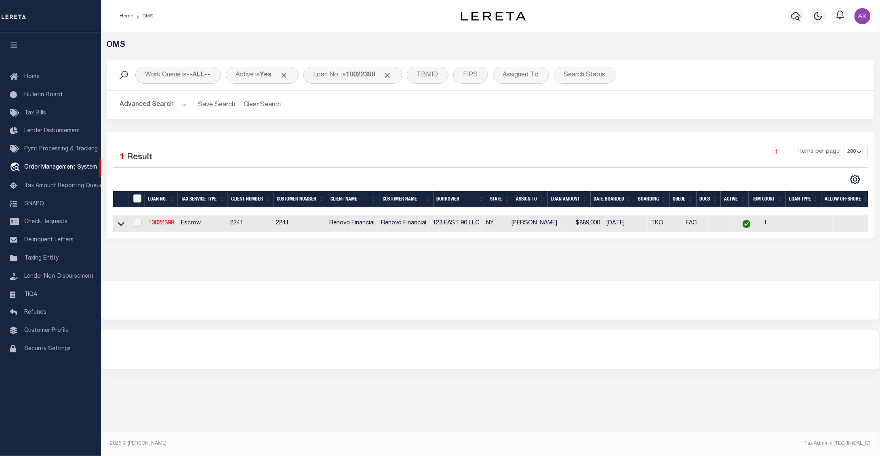
click at [761, 302] on div at bounding box center [490, 300] width 778 height 39
click at [759, 280] on div "OMS Work Queue is --ALL-- Active is Yes Loan No. is 10022398 TBMID FIPS Assigne…" at bounding box center [490, 156] width 779 height 248
click at [119, 225] on icon at bounding box center [121, 223] width 7 height 8
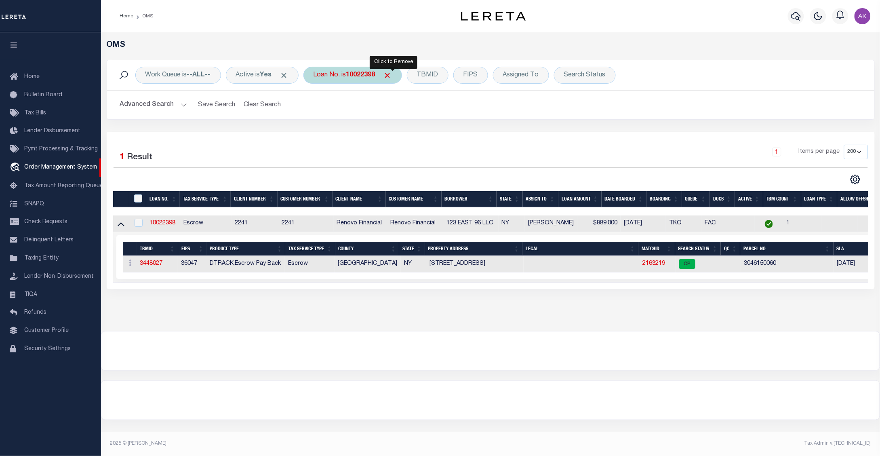
click at [392, 75] on span "Click to Remove" at bounding box center [387, 75] width 8 height 8
click at [330, 75] on div "Loan No." at bounding box center [326, 75] width 47 height 17
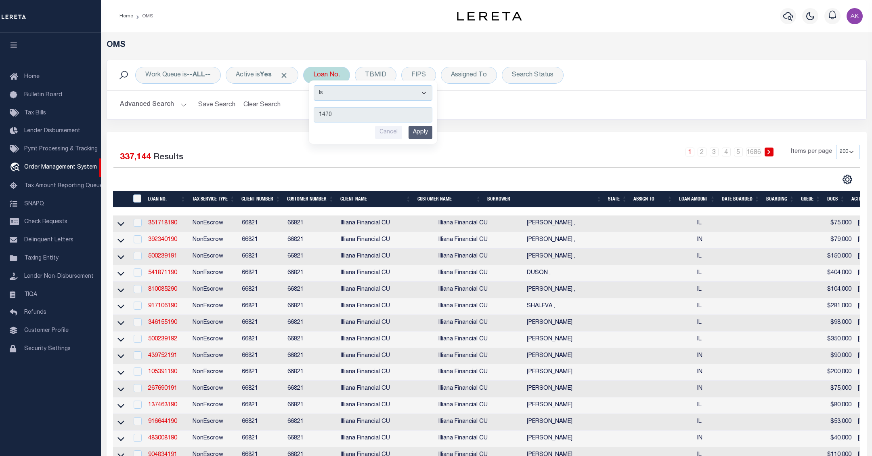
type input "14703"
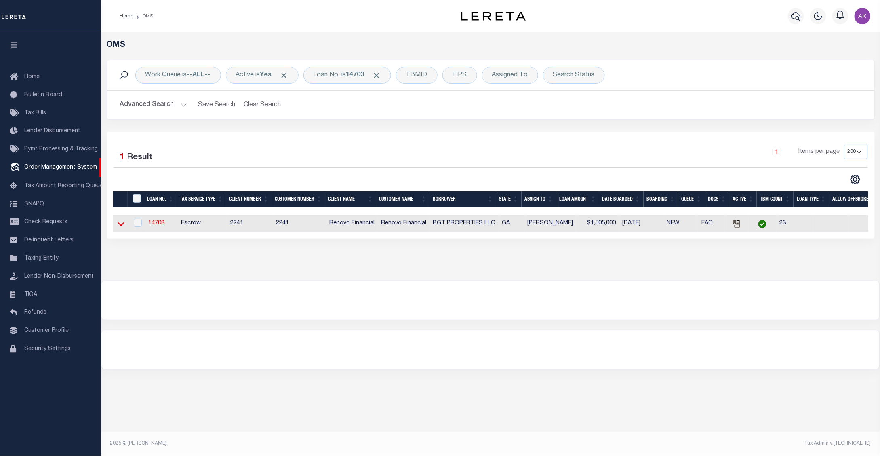
click at [120, 223] on icon at bounding box center [121, 223] width 7 height 8
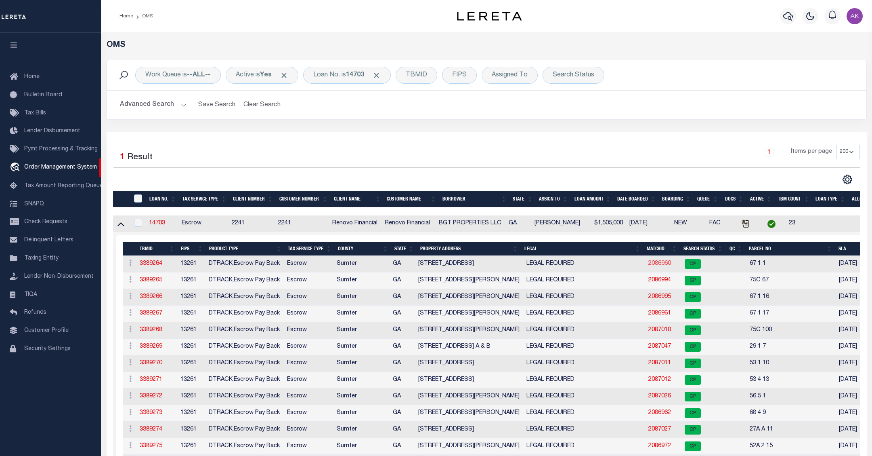
click at [653, 266] on link "2086960" at bounding box center [660, 263] width 23 height 6
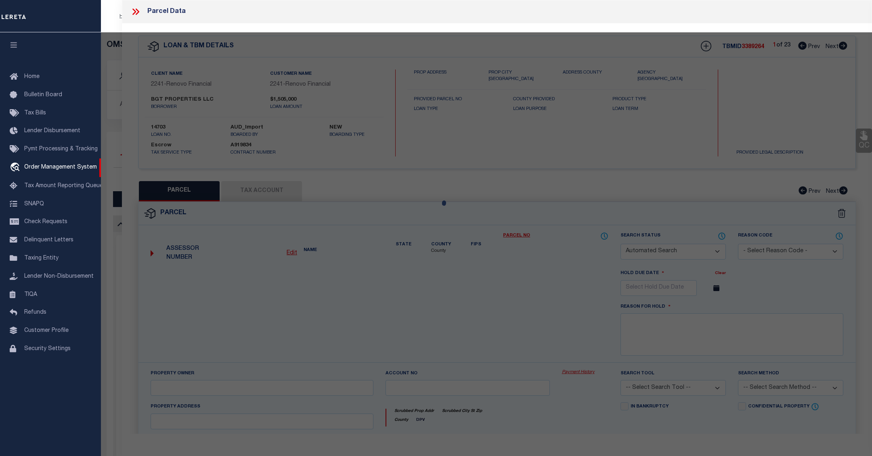
checkbox input "false"
select select "CP"
type input "BGT PROPERTIES, LLC"
select select "AGW"
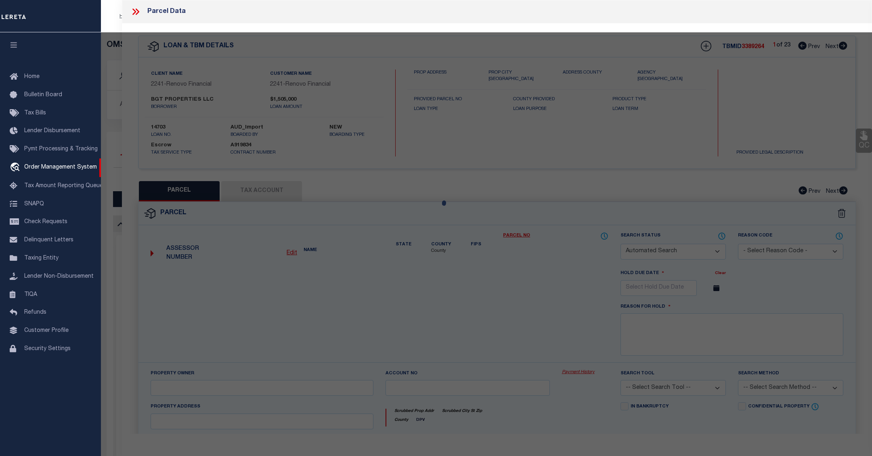
select select
type input "[STREET_ADDRESS]"
checkbox input "false"
type input "Americus, GA 31709"
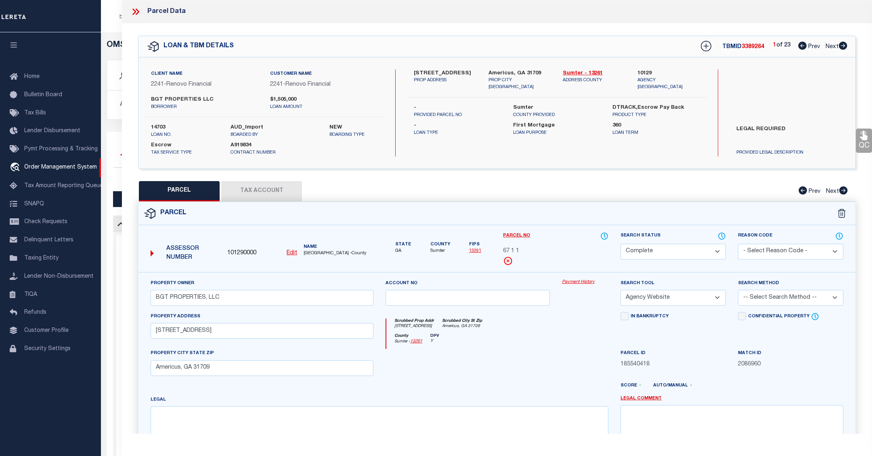
click at [584, 282] on link "Payment History" at bounding box center [585, 282] width 46 height 7
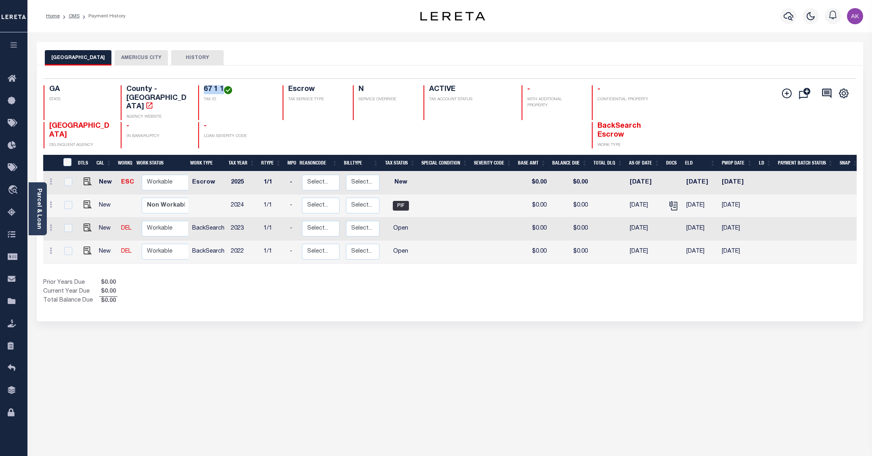
drag, startPoint x: 223, startPoint y: 90, endPoint x: 199, endPoint y: 91, distance: 24.3
click at [199, 91] on div "67 1 1 TAX ID" at bounding box center [235, 102] width 75 height 35
copy h4 "67 1 1"
click at [84, 177] on img "" at bounding box center [88, 181] width 8 height 8
checkbox input "true"
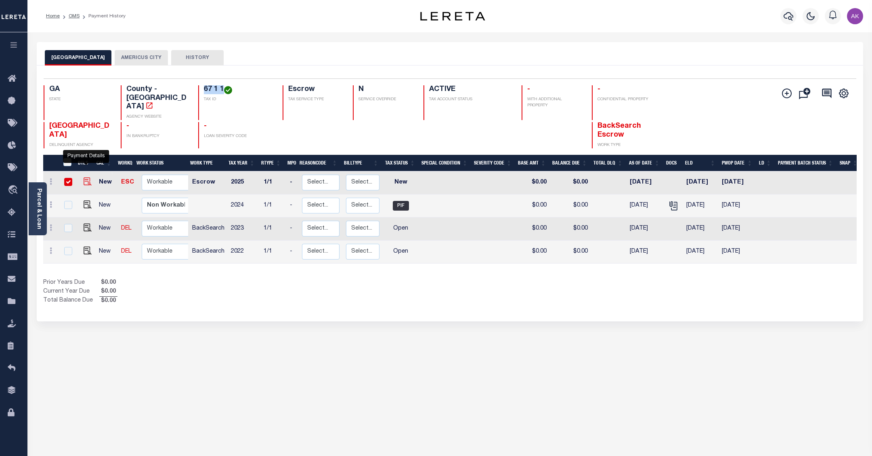
checkbox input "true"
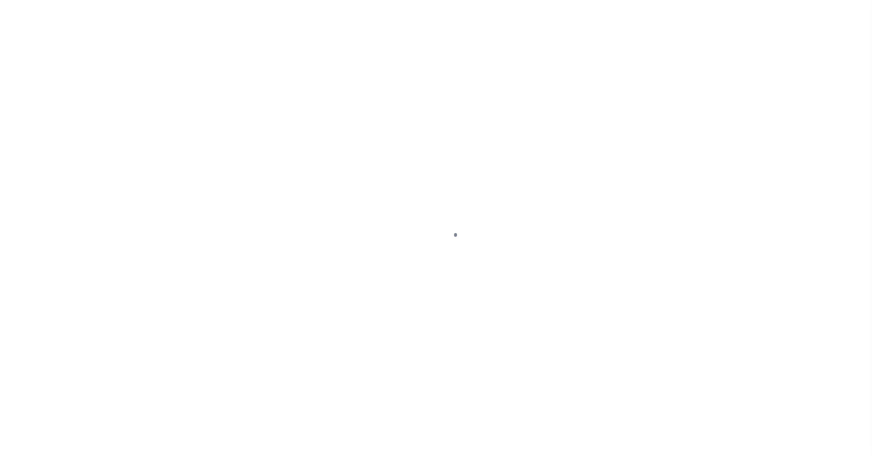
select select "NW2"
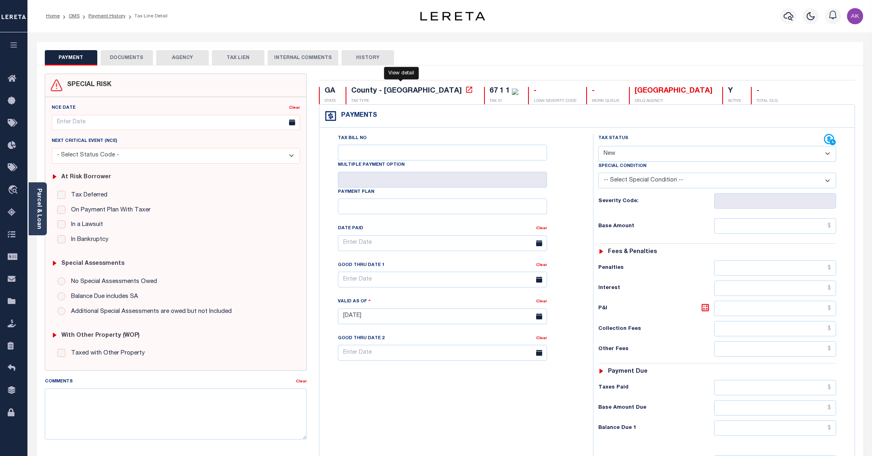
click at [465, 92] on icon at bounding box center [469, 90] width 8 height 8
click at [102, 14] on link "Payment History" at bounding box center [106, 16] width 37 height 5
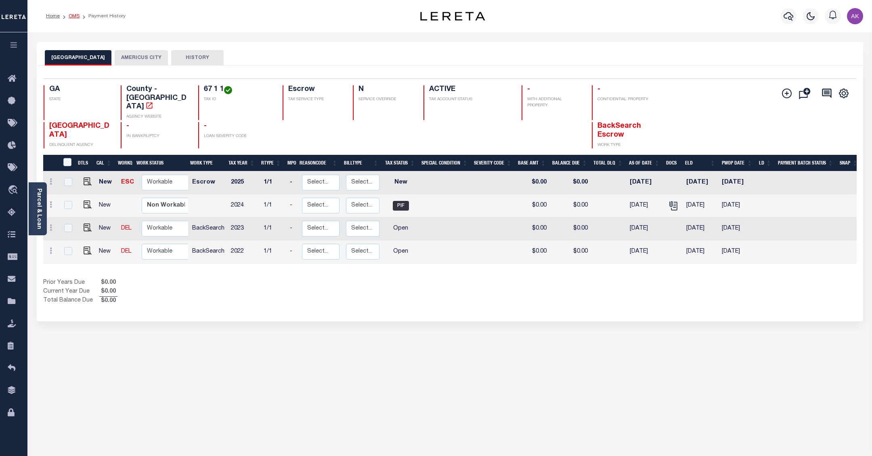
click at [75, 16] on link "OMS" at bounding box center [74, 16] width 11 height 5
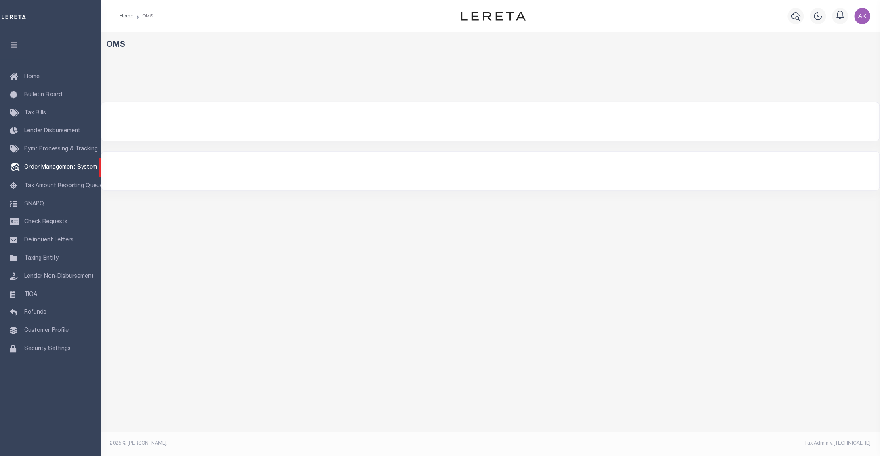
select select "200"
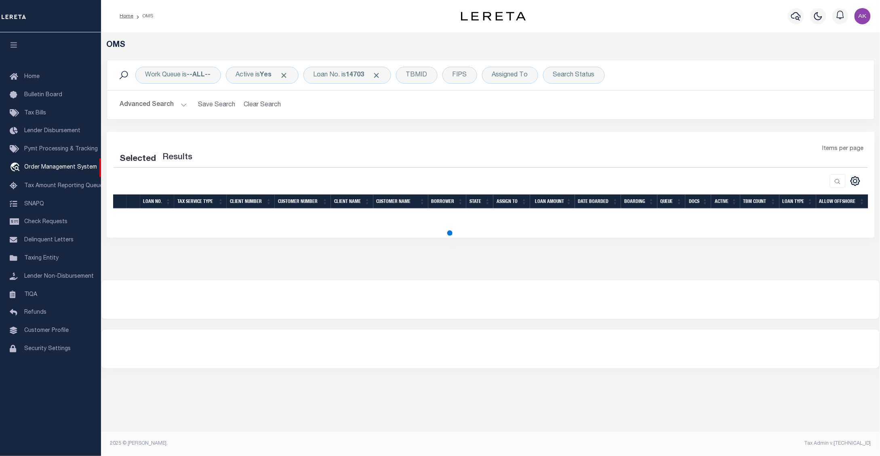
select select "200"
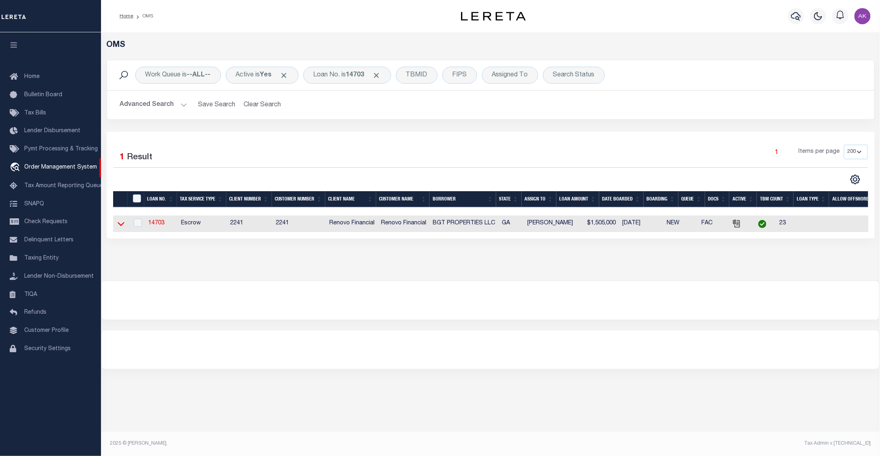
click at [120, 227] on icon at bounding box center [121, 223] width 7 height 8
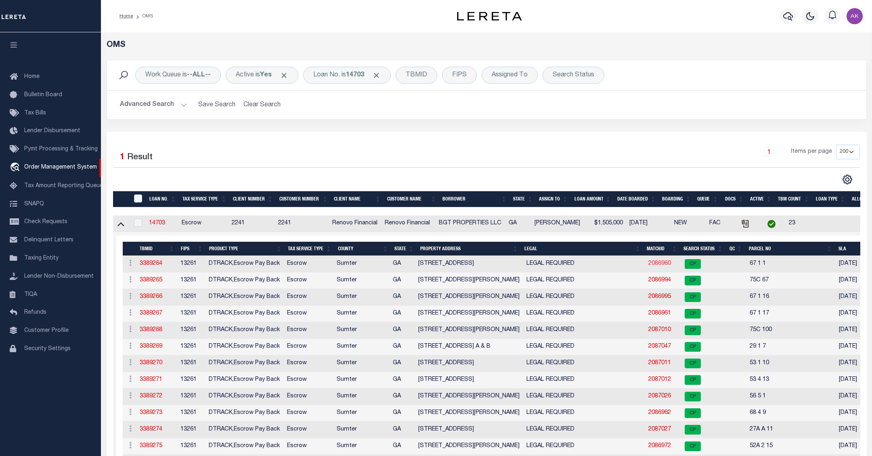
click at [657, 265] on link "2086960" at bounding box center [660, 263] width 23 height 6
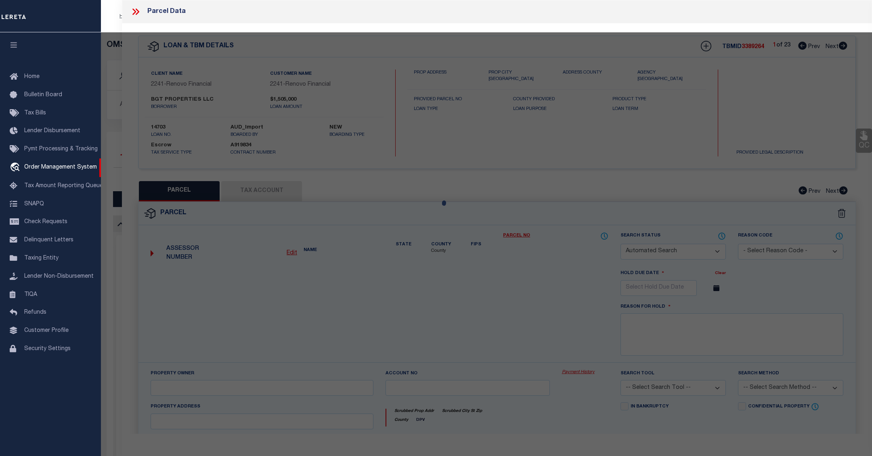
checkbox input "false"
select select "CP"
type input "BGT PROPERTIES, LLC"
select select "AGW"
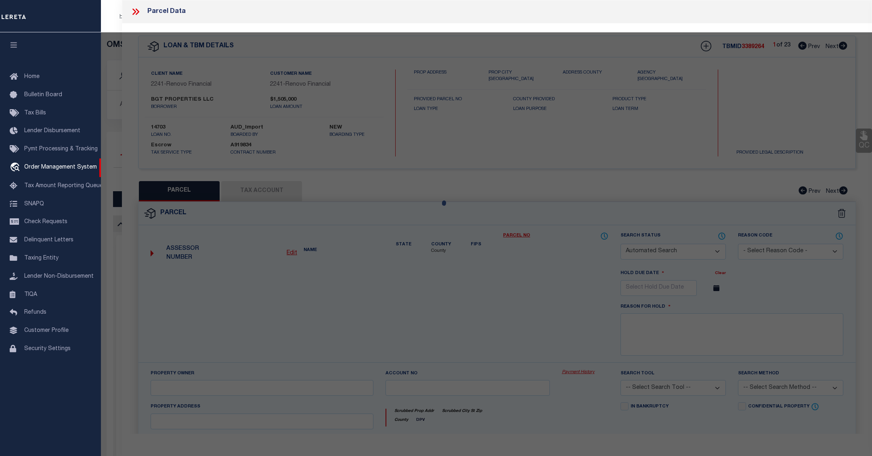
select select
type input "[STREET_ADDRESS]"
checkbox input "false"
type input "Americus, GA 31709"
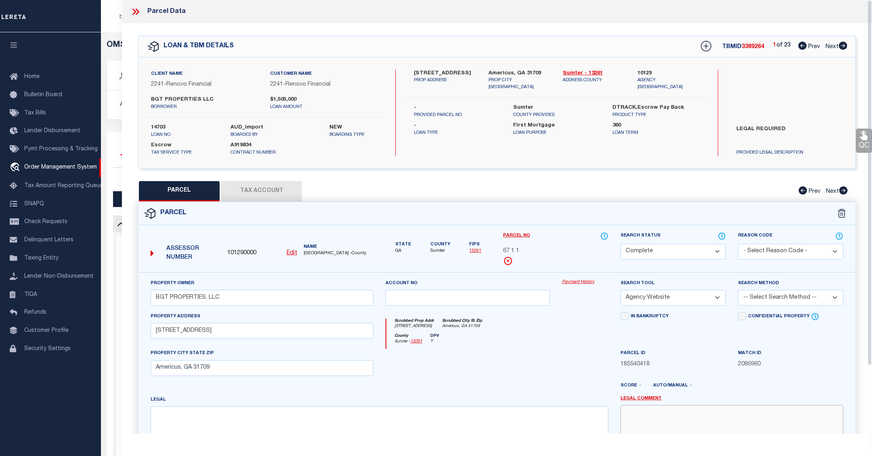
click at [758, 415] on textarea at bounding box center [732, 430] width 223 height 51
